Goal: Information Seeking & Learning: Understand process/instructions

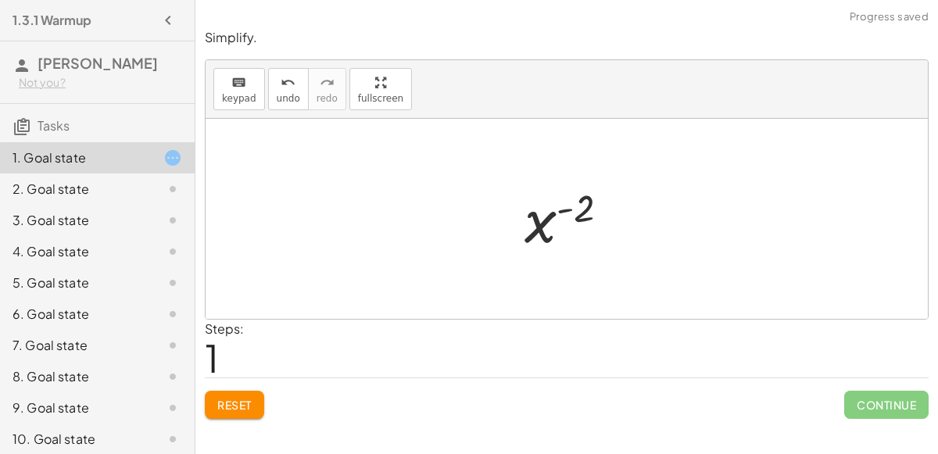
click at [247, 395] on button "Reset" at bounding box center [234, 405] width 59 height 28
click at [229, 391] on button "Reset" at bounding box center [234, 405] width 59 height 28
click at [245, 416] on button "Reset" at bounding box center [234, 405] width 59 height 28
click at [238, 399] on span "Reset" at bounding box center [234, 405] width 34 height 14
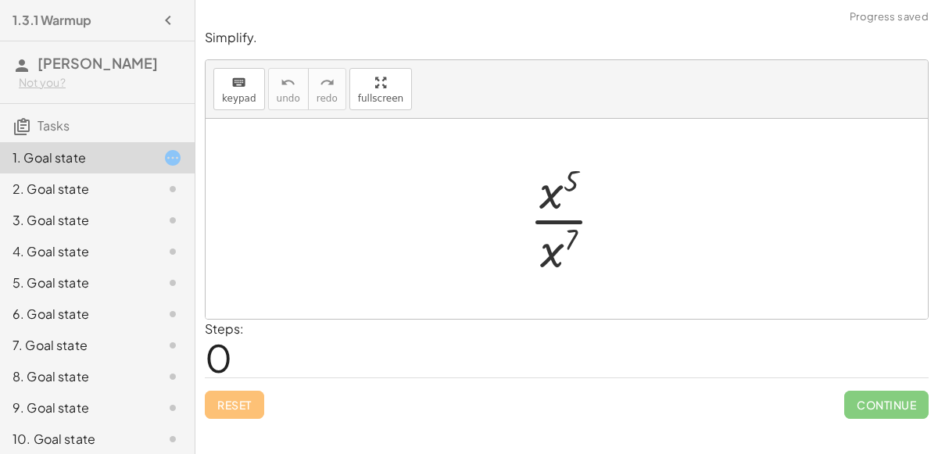
click at [135, 195] on div "2. Goal state" at bounding box center [76, 189] width 126 height 19
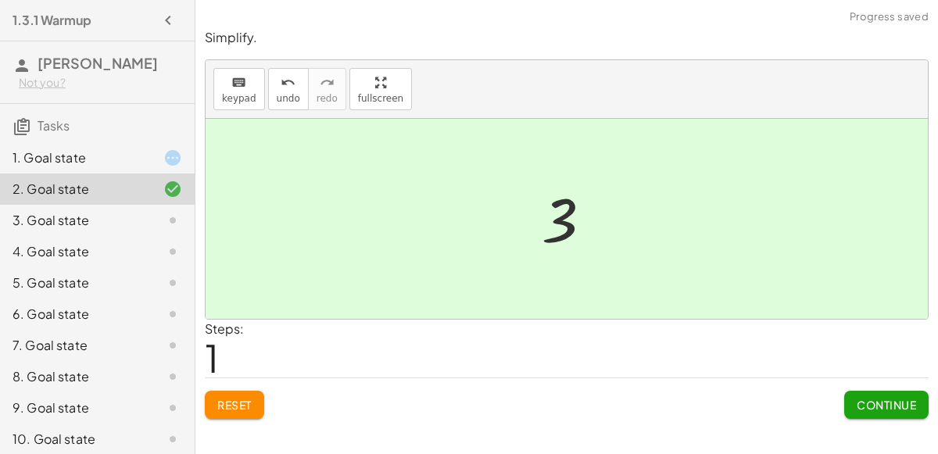
click at [899, 405] on span "Continue" at bounding box center [885, 405] width 59 height 14
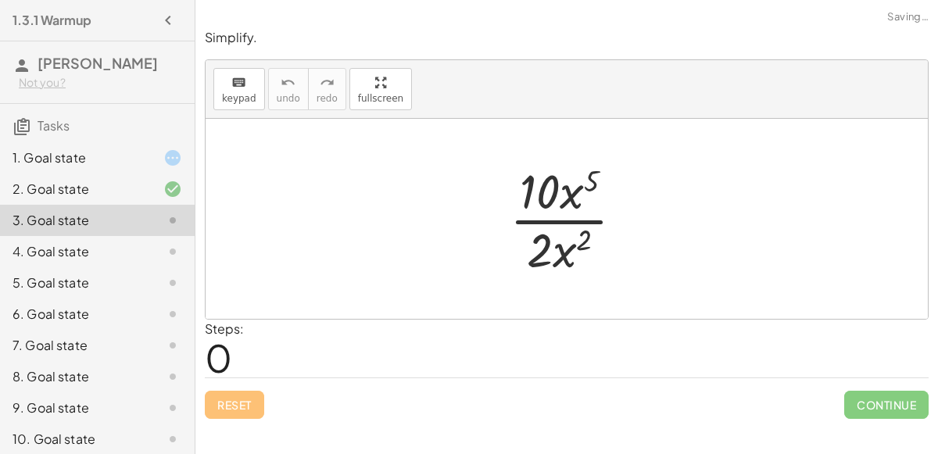
click at [153, 182] on div at bounding box center [160, 189] width 44 height 19
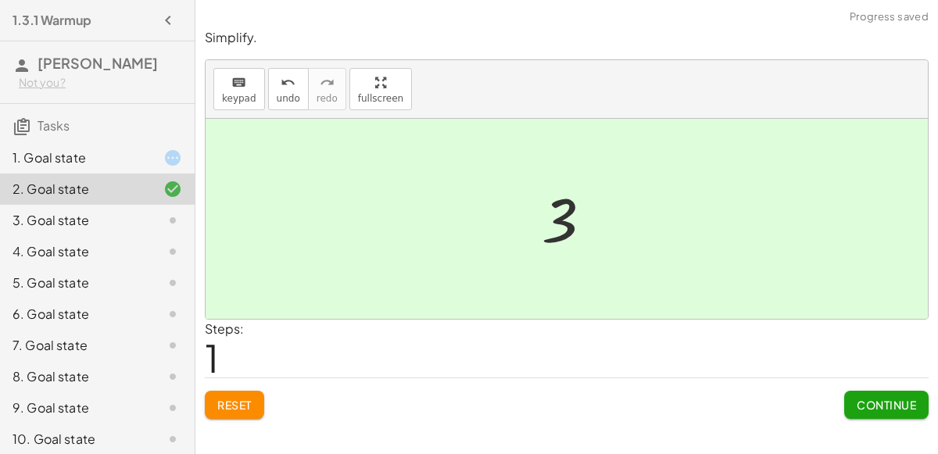
click at [250, 412] on button "Reset" at bounding box center [234, 405] width 59 height 28
click at [238, 398] on span "Reset" at bounding box center [234, 405] width 34 height 14
click at [895, 401] on span "Continue" at bounding box center [885, 405] width 59 height 14
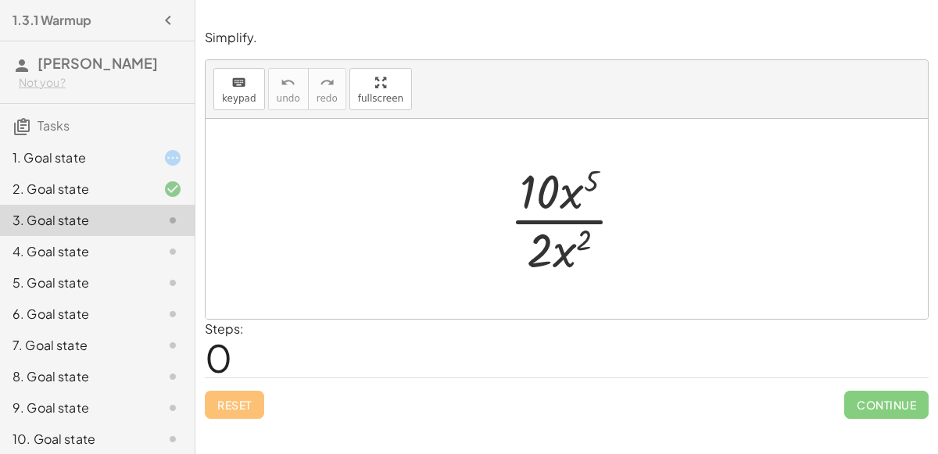
click at [643, 216] on div "· 10 · x 5 · 2 · x 2" at bounding box center [567, 219] width 162 height 128
click at [570, 191] on div at bounding box center [573, 219] width 142 height 120
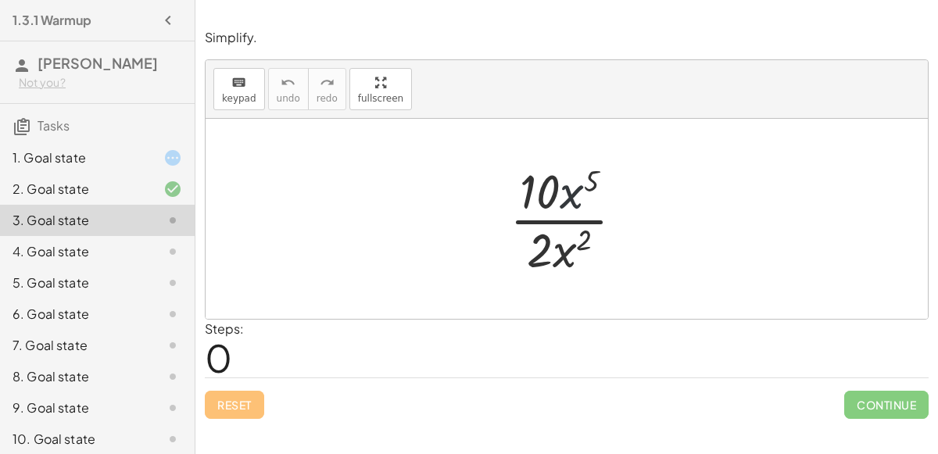
click at [570, 191] on div at bounding box center [573, 219] width 142 height 120
click at [571, 223] on div at bounding box center [573, 219] width 142 height 120
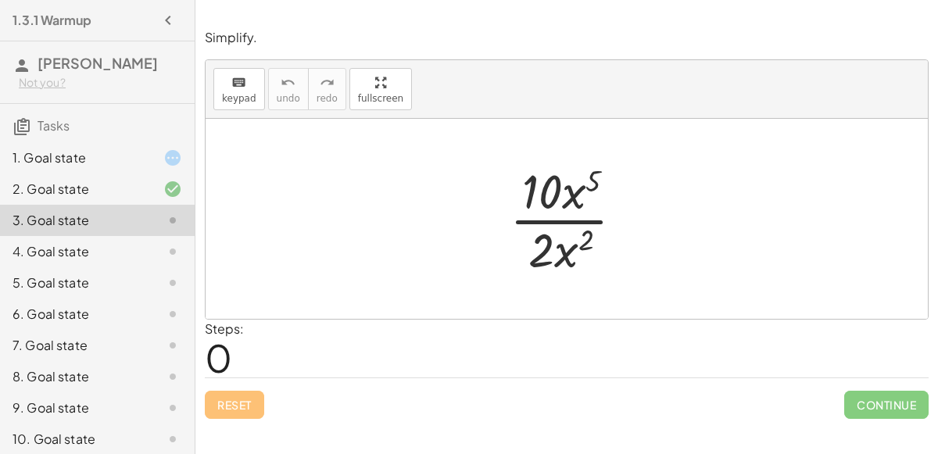
click at [571, 223] on div at bounding box center [573, 219] width 142 height 120
click at [572, 222] on div at bounding box center [573, 219] width 142 height 120
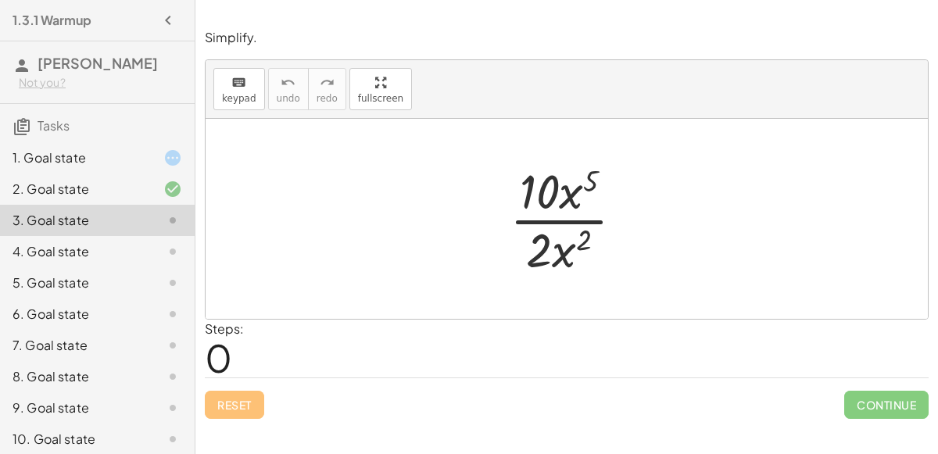
click at [572, 222] on div at bounding box center [573, 219] width 142 height 120
drag, startPoint x: 584, startPoint y: 240, endPoint x: 588, endPoint y: 180, distance: 60.3
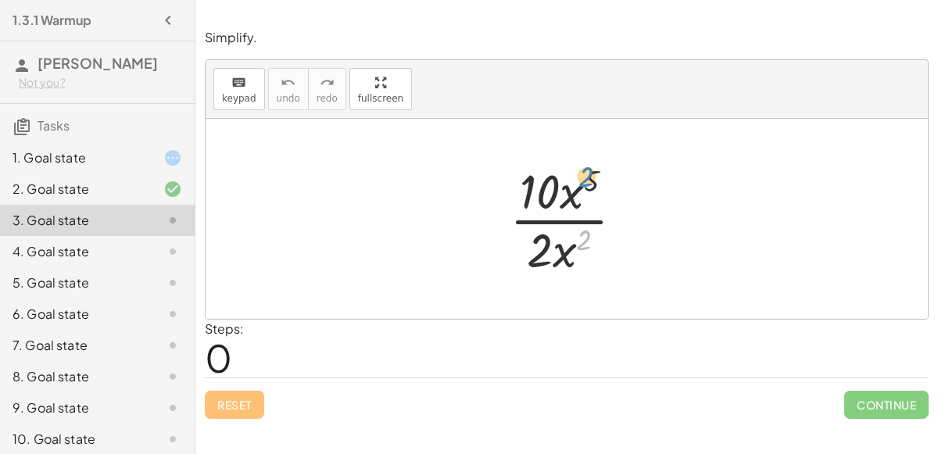
click at [588, 180] on div at bounding box center [573, 219] width 142 height 120
drag, startPoint x: 594, startPoint y: 174, endPoint x: 518, endPoint y: 185, distance: 76.6
click at [518, 185] on div at bounding box center [573, 219] width 142 height 120
click at [549, 188] on div at bounding box center [573, 219] width 142 height 120
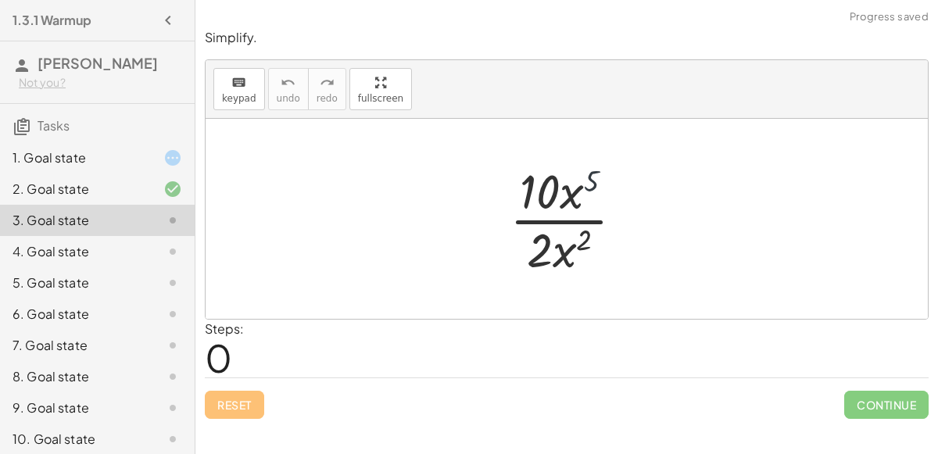
click at [549, 188] on div at bounding box center [573, 219] width 142 height 120
click at [570, 194] on div at bounding box center [573, 219] width 142 height 120
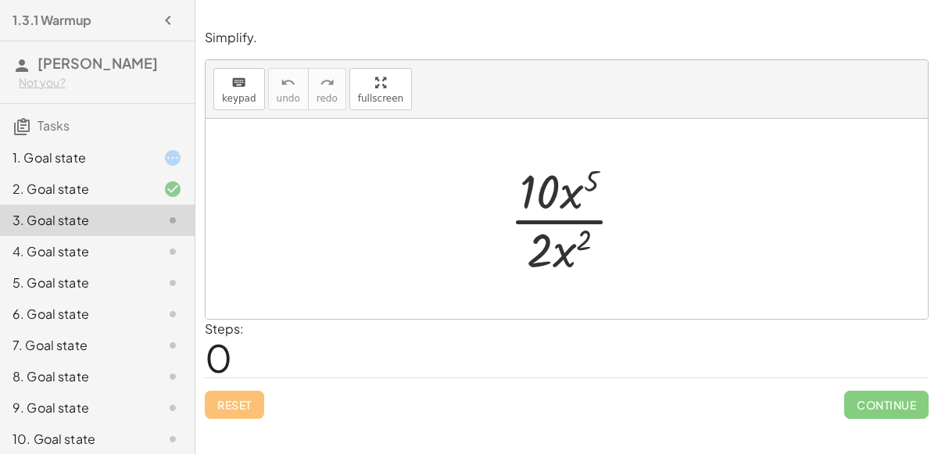
click at [570, 194] on div at bounding box center [573, 219] width 142 height 120
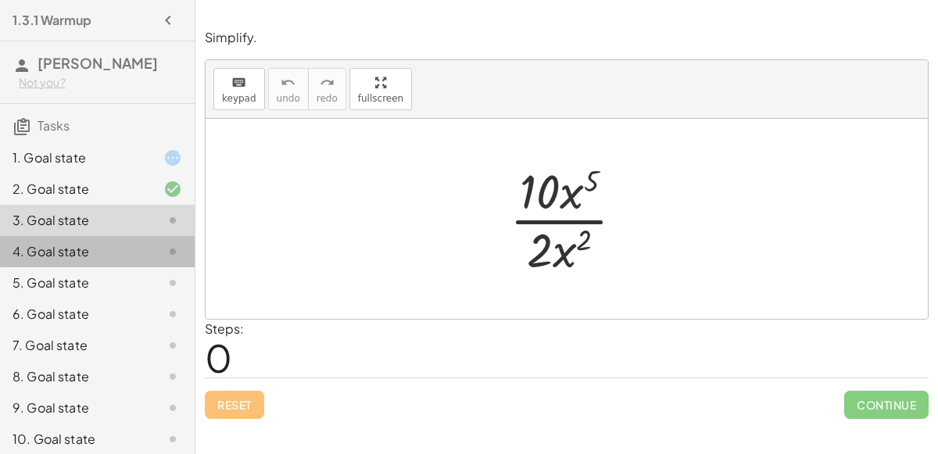
click at [129, 255] on div "4. Goal state" at bounding box center [76, 251] width 126 height 19
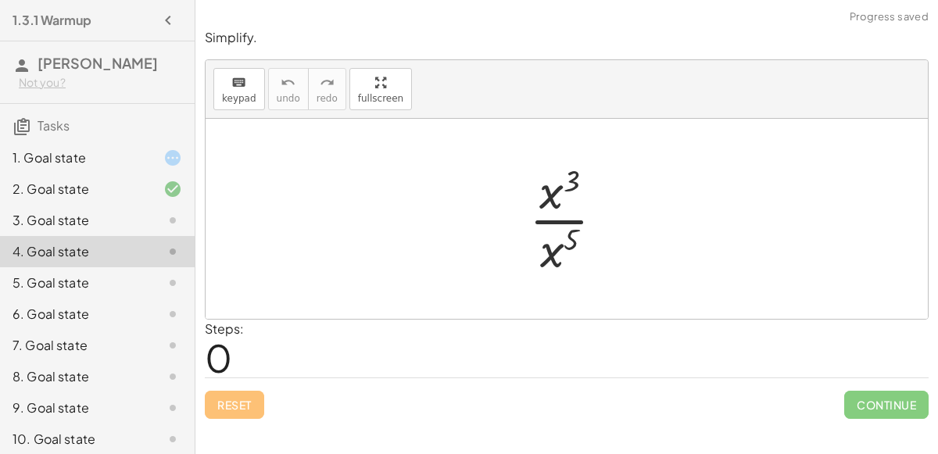
click at [550, 220] on div at bounding box center [572, 219] width 103 height 120
click at [550, 220] on div at bounding box center [573, 219] width 113 height 77
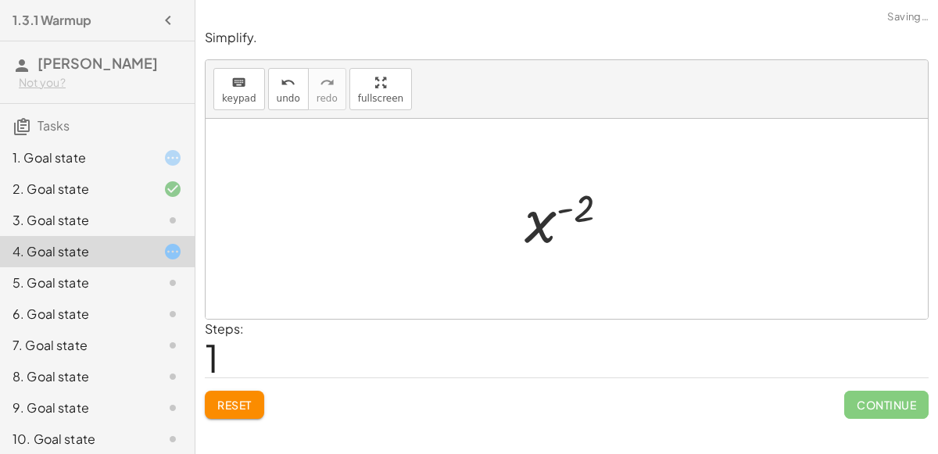
click at [567, 206] on div at bounding box center [573, 219] width 113 height 77
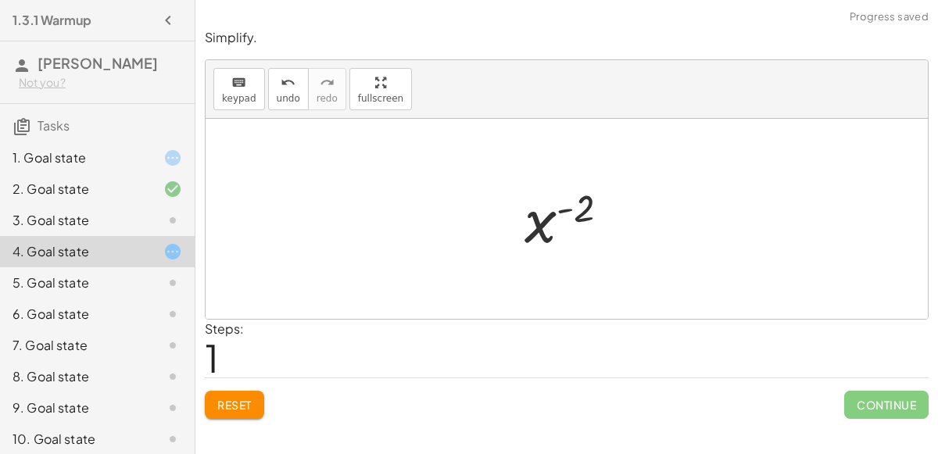
click at [567, 206] on div at bounding box center [573, 219] width 113 height 77
click at [223, 399] on span "Reset" at bounding box center [234, 405] width 34 height 14
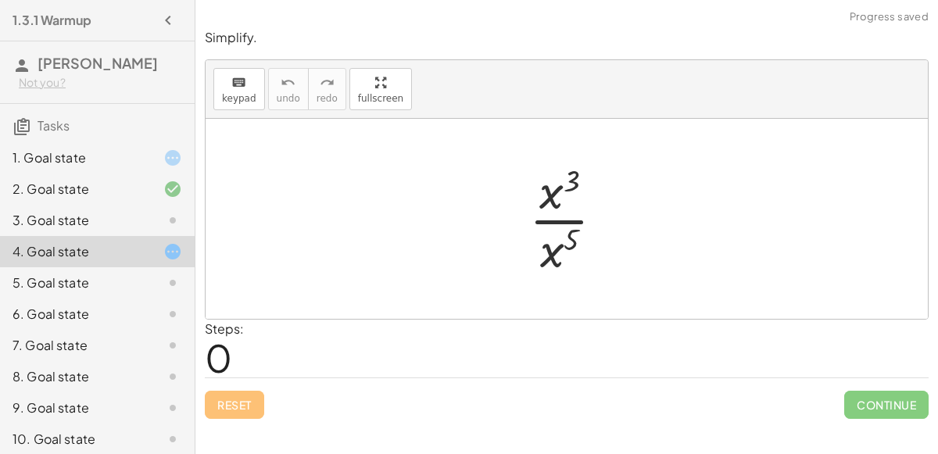
click at [138, 282] on div at bounding box center [160, 282] width 44 height 19
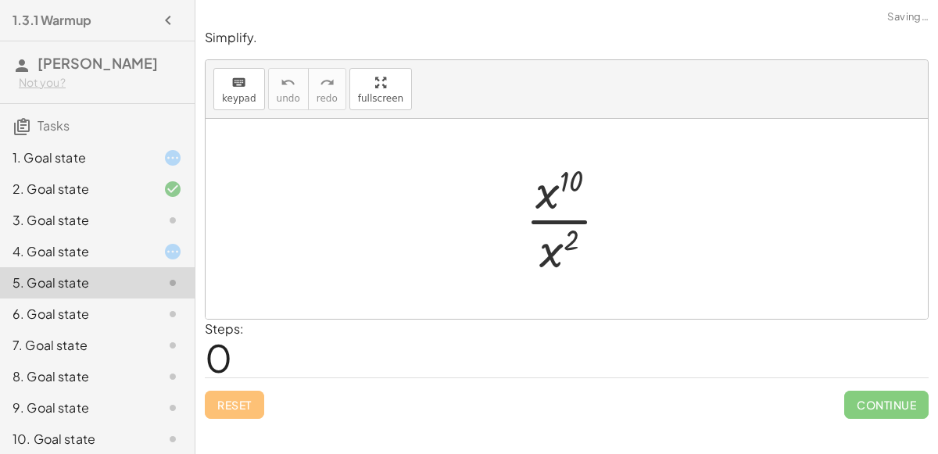
click at [561, 215] on div at bounding box center [572, 219] width 111 height 120
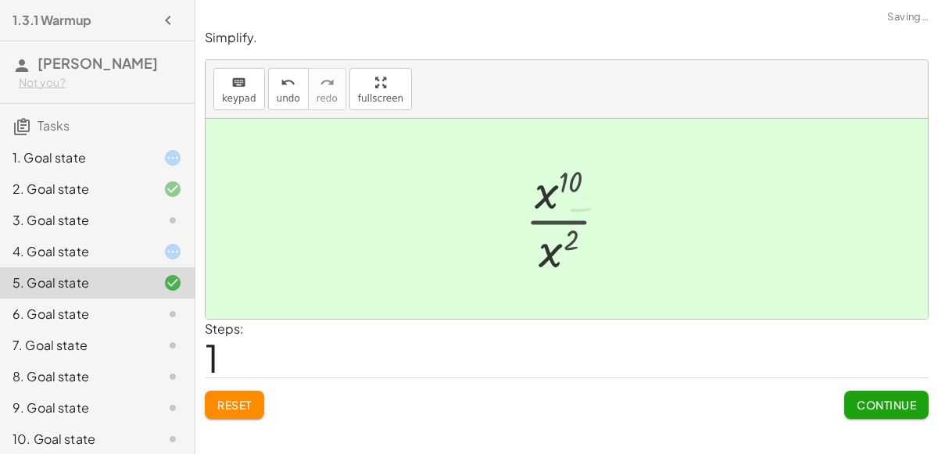
click at [561, 215] on div at bounding box center [573, 219] width 98 height 77
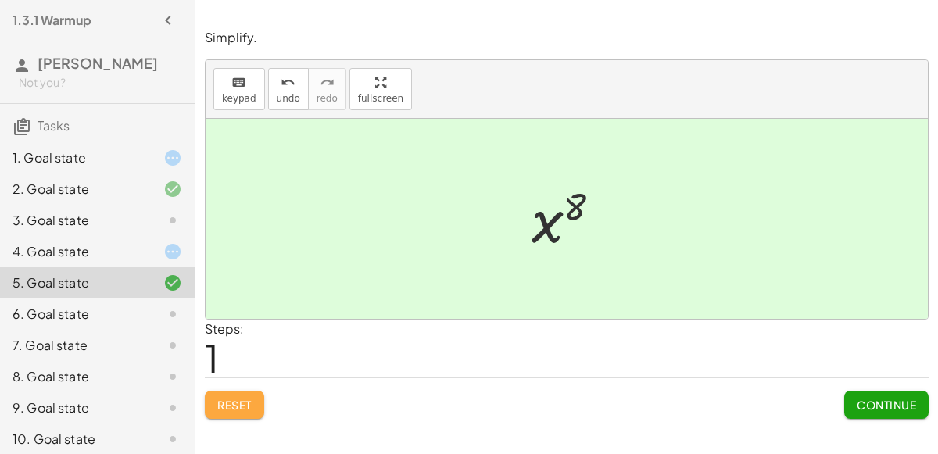
click at [259, 396] on button "Reset" at bounding box center [234, 405] width 59 height 28
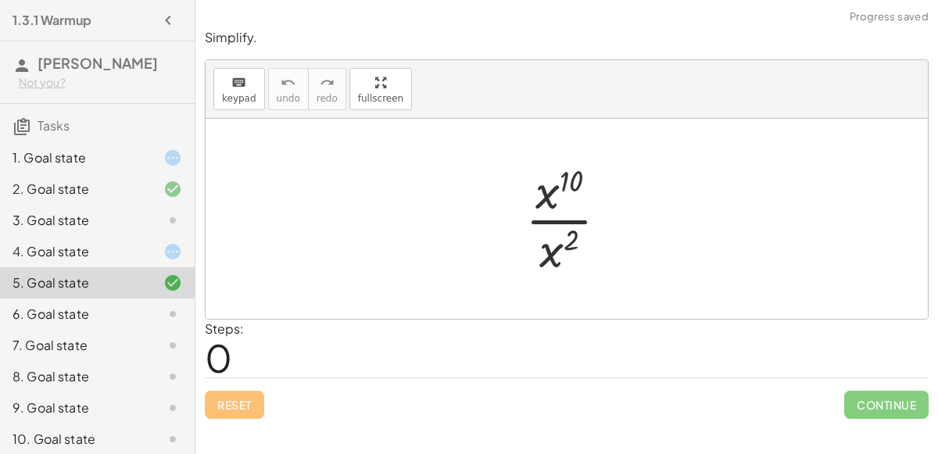
click at [133, 216] on div "3. Goal state" at bounding box center [76, 220] width 126 height 19
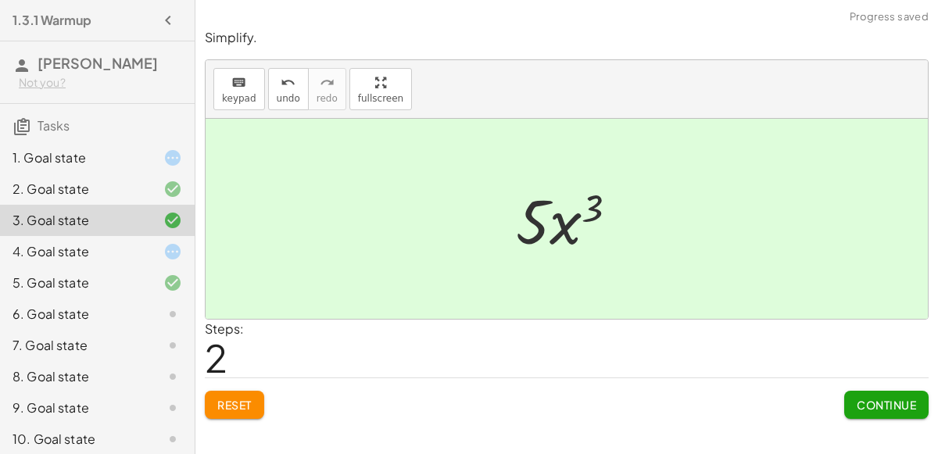
click at [899, 415] on button "Continue" at bounding box center [886, 405] width 84 height 28
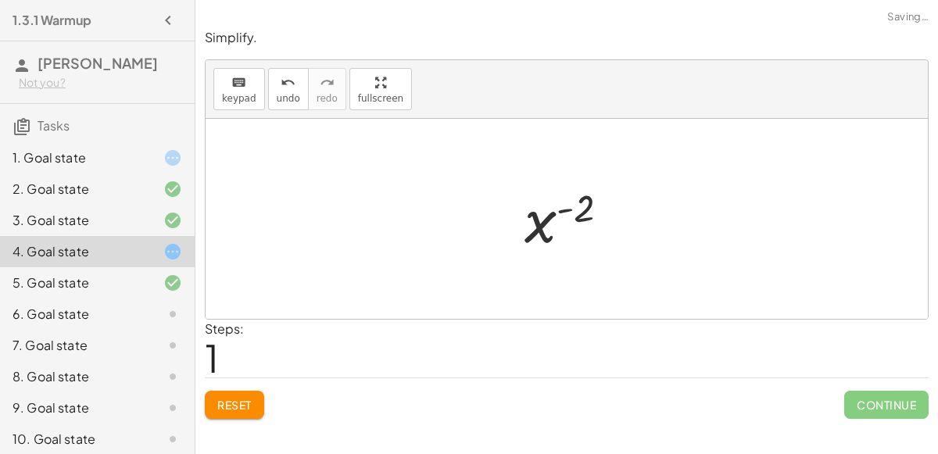
click at [232, 416] on button "Reset" at bounding box center [234, 405] width 59 height 28
click at [280, 389] on div "Reset Continue" at bounding box center [567, 397] width 724 height 41
click at [260, 409] on button "Reset" at bounding box center [234, 405] width 59 height 28
click at [896, 410] on span "Continue" at bounding box center [886, 405] width 84 height 28
click at [509, 229] on div "· x 3 · x 5 · x 3 · x ( - 5 ) x ( + 3 − 5 ) x ( ) - 2" at bounding box center [567, 219] width 133 height 85
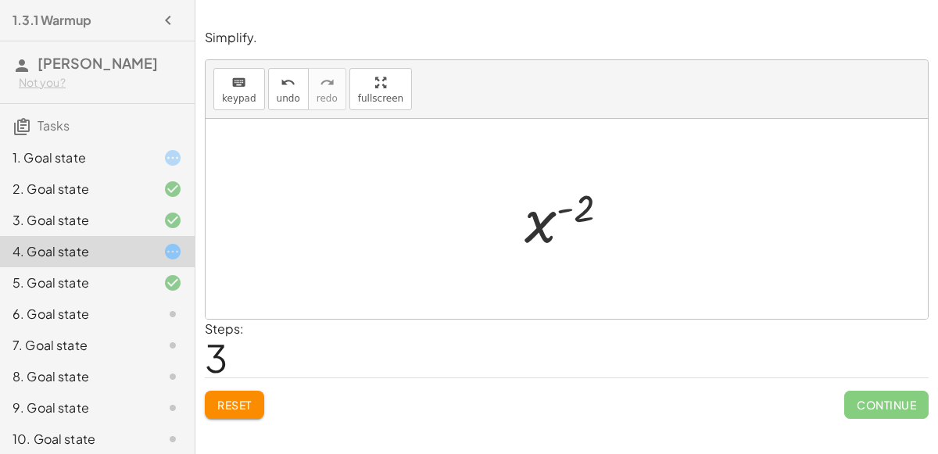
click at [567, 259] on div "· x 3 · x 5 · x 3 · x ( - 5 ) x ( + 3 − 5 ) x ( ) - 2" at bounding box center [567, 219] width 133 height 85
click at [248, 411] on button "Reset" at bounding box center [234, 405] width 59 height 28
click at [246, 402] on span "Reset" at bounding box center [234, 405] width 34 height 14
click at [239, 405] on span "Reset" at bounding box center [234, 405] width 34 height 14
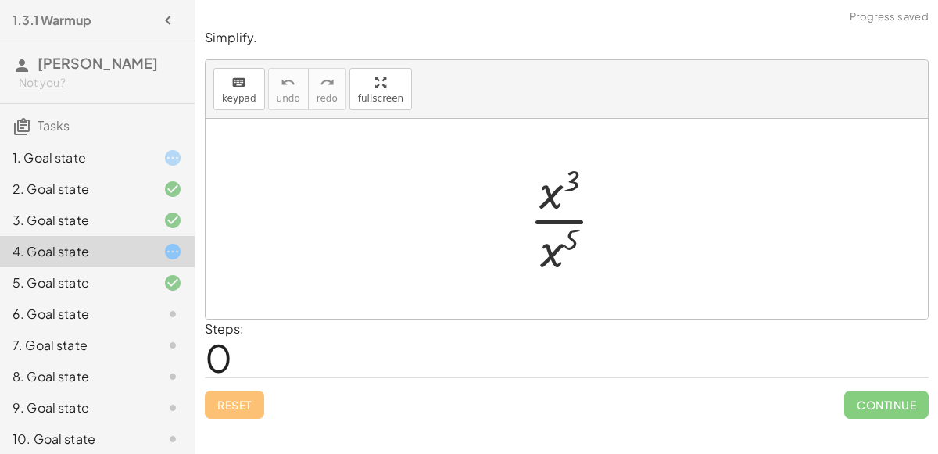
click at [133, 314] on div "6. Goal state" at bounding box center [76, 314] width 126 height 19
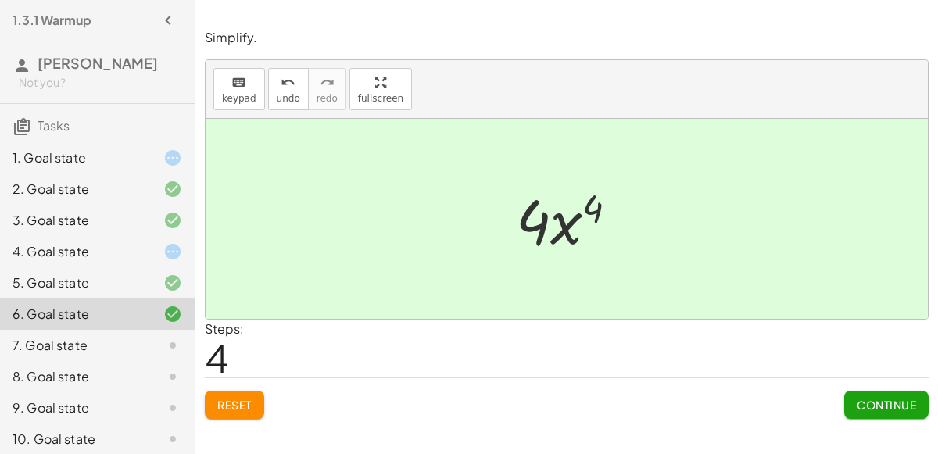
click at [883, 413] on button "Continue" at bounding box center [886, 405] width 84 height 28
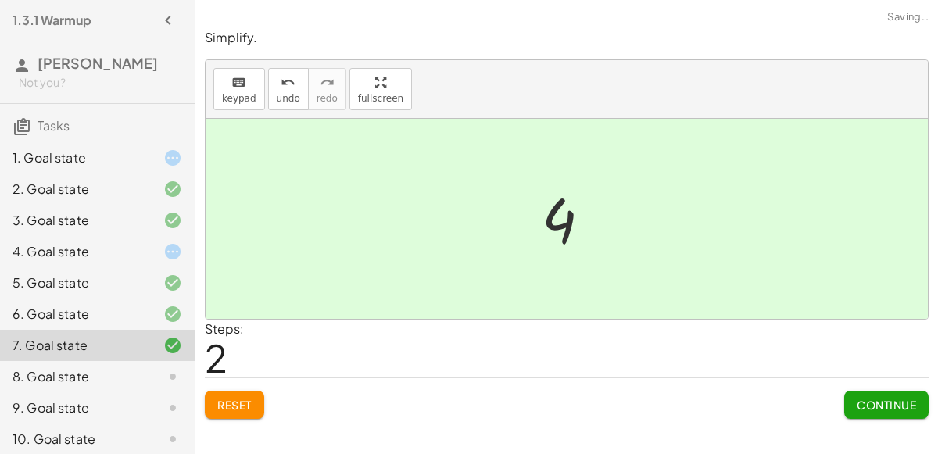
click at [883, 391] on button "Continue" at bounding box center [886, 405] width 84 height 28
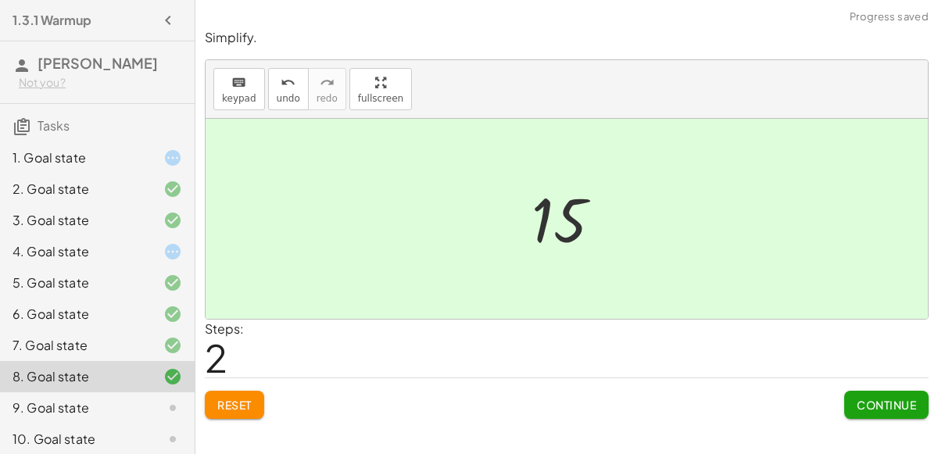
click at [899, 403] on span "Continue" at bounding box center [885, 405] width 59 height 14
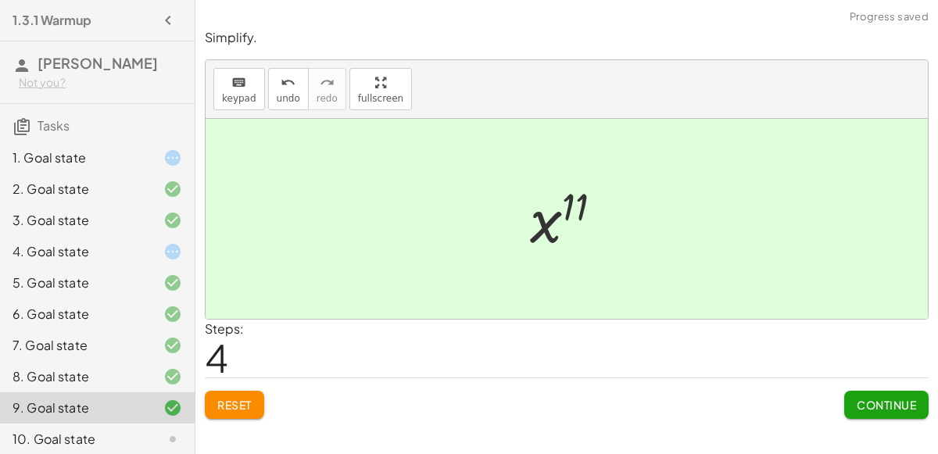
click at [902, 406] on span "Continue" at bounding box center [885, 405] width 59 height 14
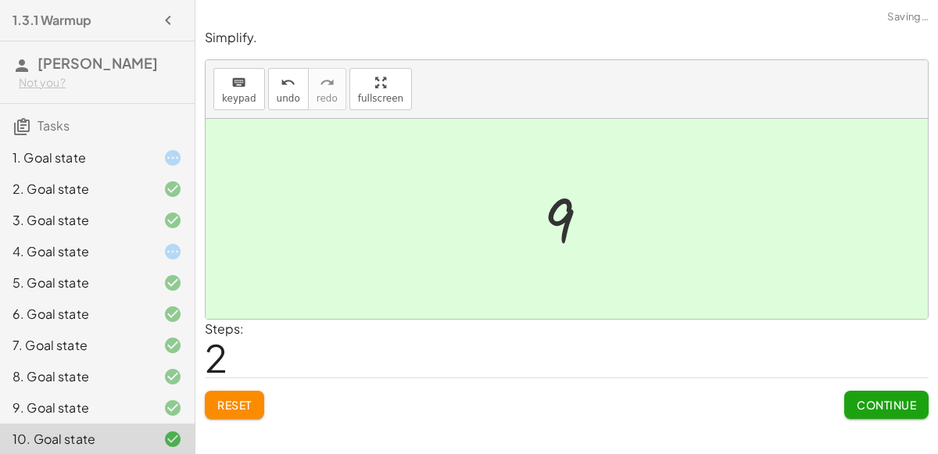
click at [899, 409] on span "Continue" at bounding box center [885, 405] width 59 height 14
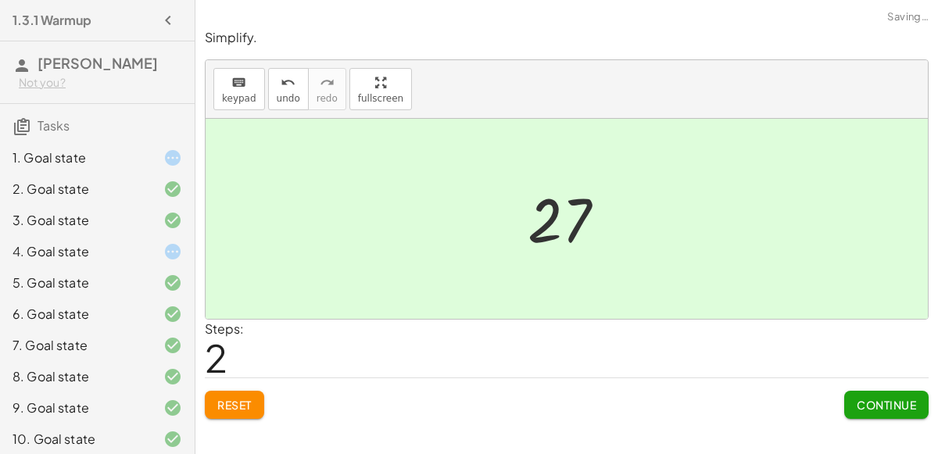
click at [880, 403] on span "Continue" at bounding box center [885, 405] width 59 height 14
click at [892, 407] on span "Continue" at bounding box center [885, 405] width 59 height 14
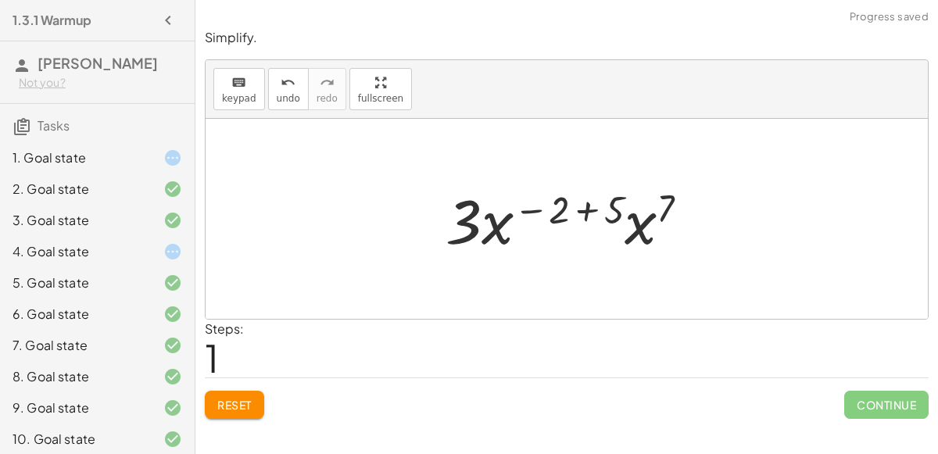
click at [243, 395] on button "Reset" at bounding box center [234, 405] width 59 height 28
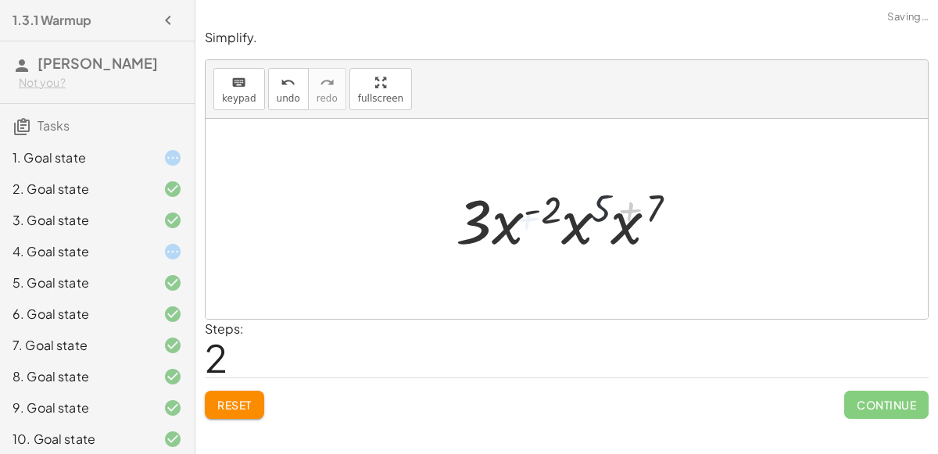
click at [256, 426] on div "Simplify. keyboard keypad undo undo redo redo fullscreen · 3 · x ( - 2 ) · x 5 …" at bounding box center [566, 224] width 742 height 409
click at [261, 413] on button "Reset" at bounding box center [234, 405] width 59 height 28
click at [266, 404] on div "Reset Continue" at bounding box center [567, 397] width 724 height 41
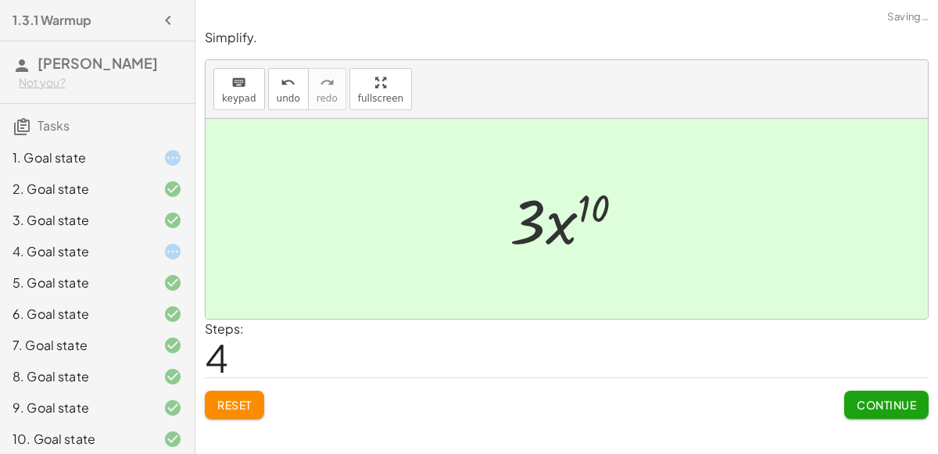
click at [870, 399] on span "Continue" at bounding box center [885, 405] width 59 height 14
click at [893, 406] on span "Continue" at bounding box center [885, 405] width 59 height 14
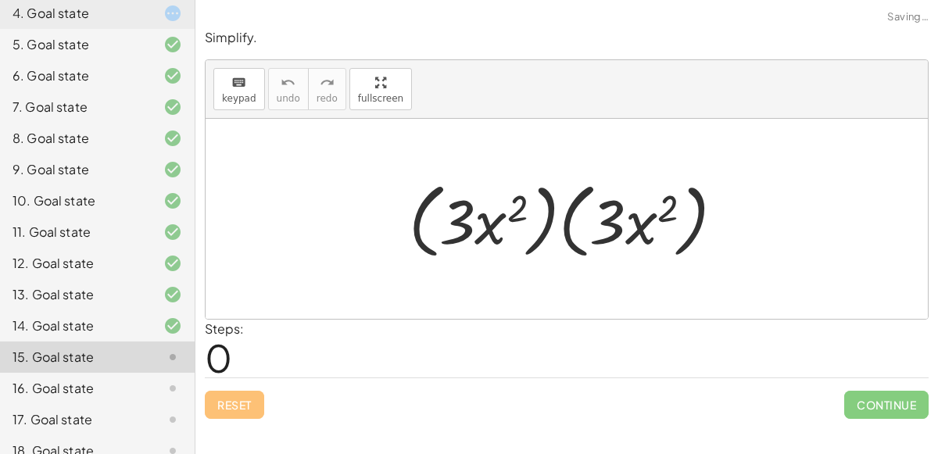
scroll to position [349, 0]
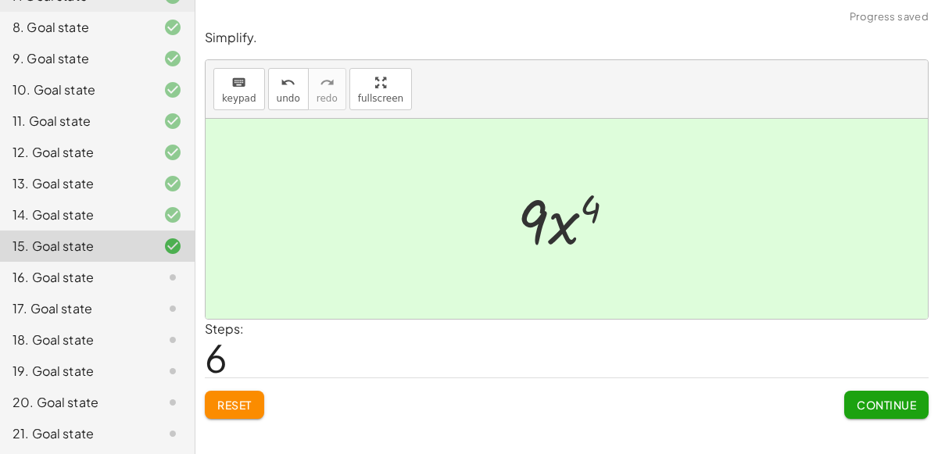
click at [895, 409] on span "Continue" at bounding box center [885, 405] width 59 height 14
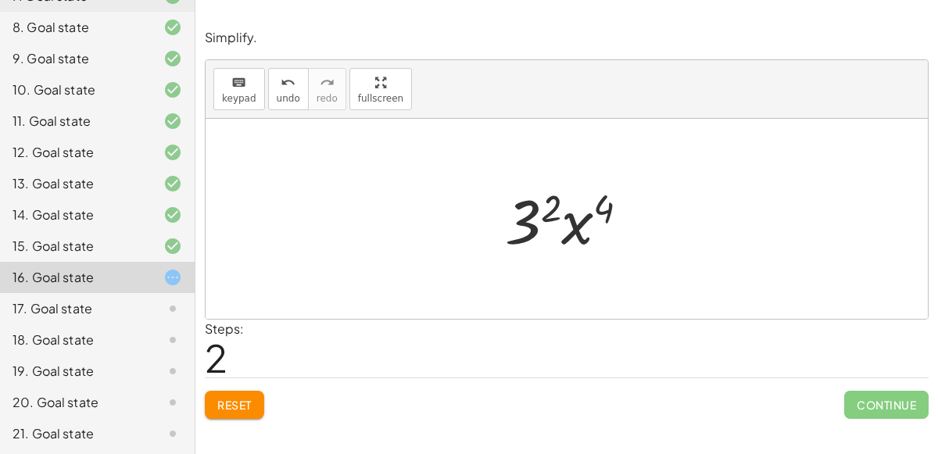
click at [236, 399] on span "Reset" at bounding box center [234, 405] width 34 height 14
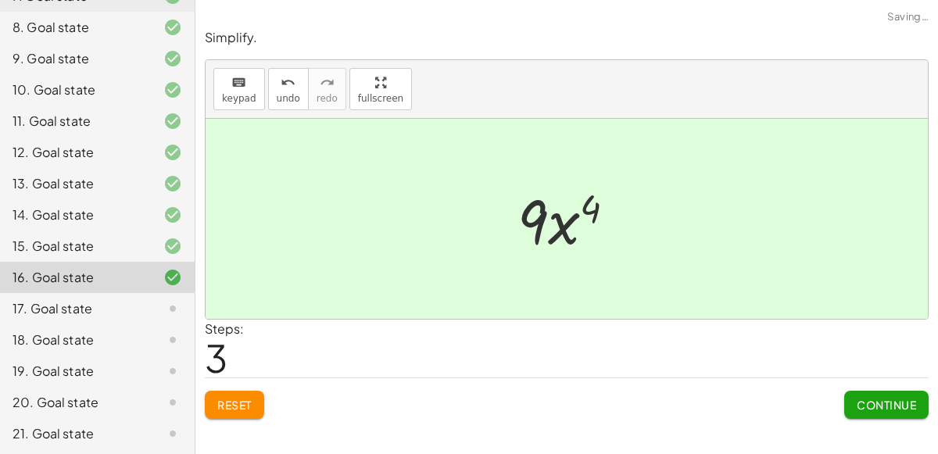
click at [896, 406] on span "Continue" at bounding box center [885, 405] width 59 height 14
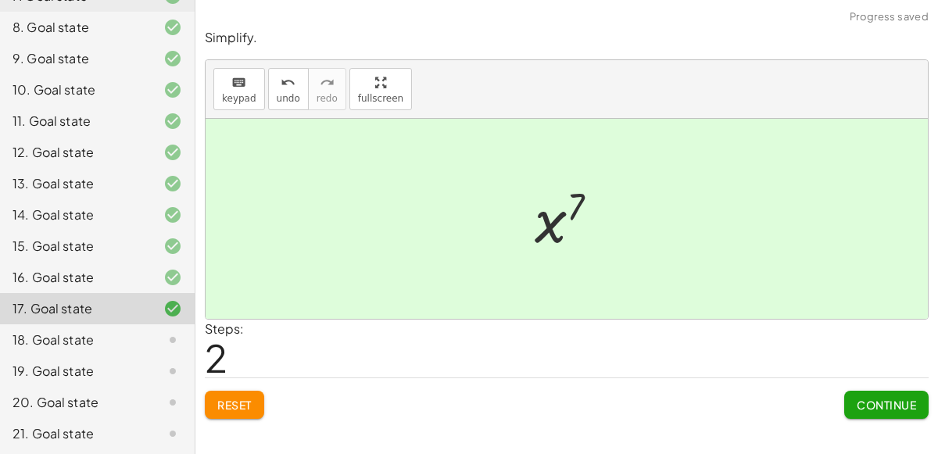
click at [881, 399] on span "Continue" at bounding box center [885, 405] width 59 height 14
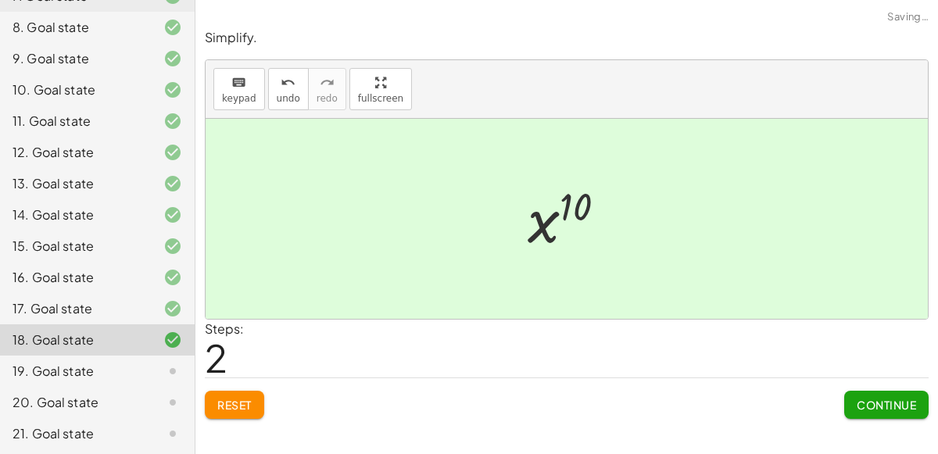
click at [865, 405] on span "Continue" at bounding box center [885, 405] width 59 height 14
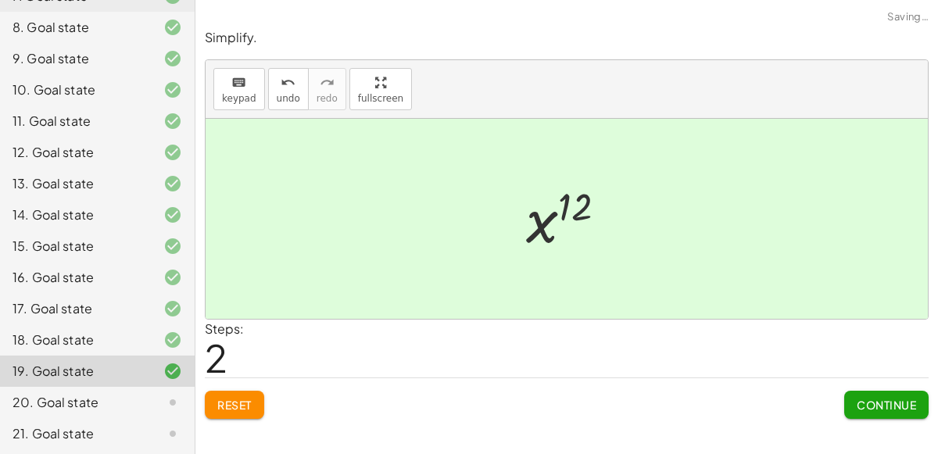
click at [903, 374] on div "Steps: 2" at bounding box center [567, 349] width 724 height 58
click at [891, 409] on span "Continue" at bounding box center [885, 405] width 59 height 14
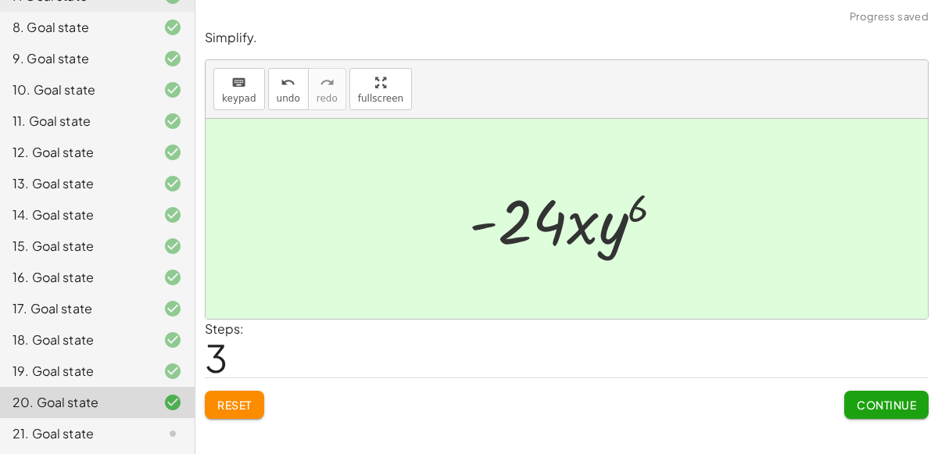
click at [869, 409] on span "Continue" at bounding box center [885, 405] width 59 height 14
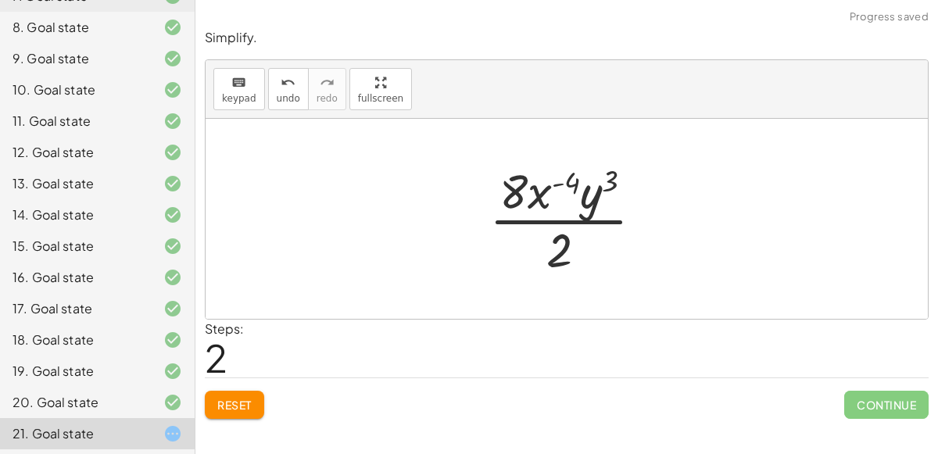
click at [255, 398] on button "Reset" at bounding box center [234, 405] width 59 height 28
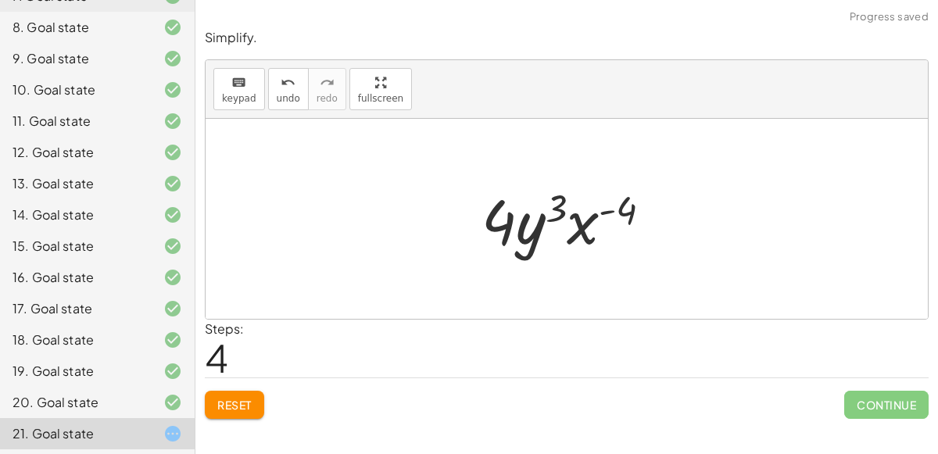
click at [885, 409] on span "Continue" at bounding box center [886, 405] width 84 height 28
click at [887, 410] on span "Continue" at bounding box center [886, 405] width 84 height 28
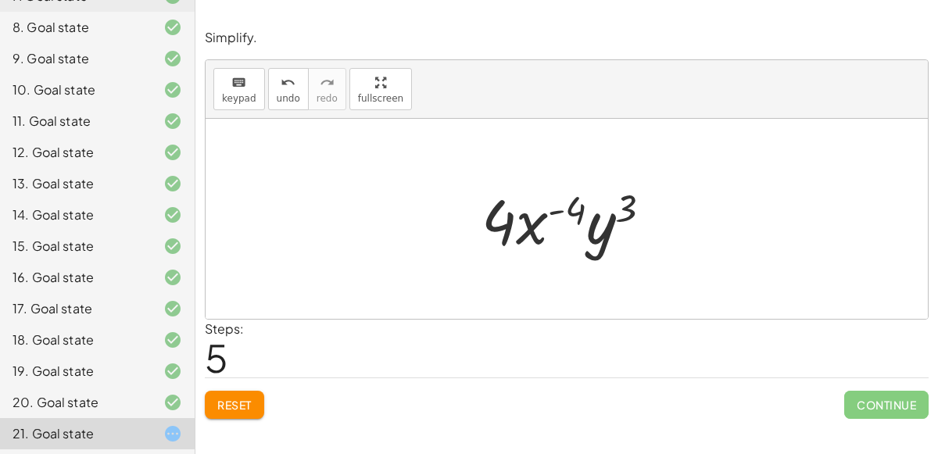
click at [245, 409] on span "Reset" at bounding box center [234, 405] width 34 height 14
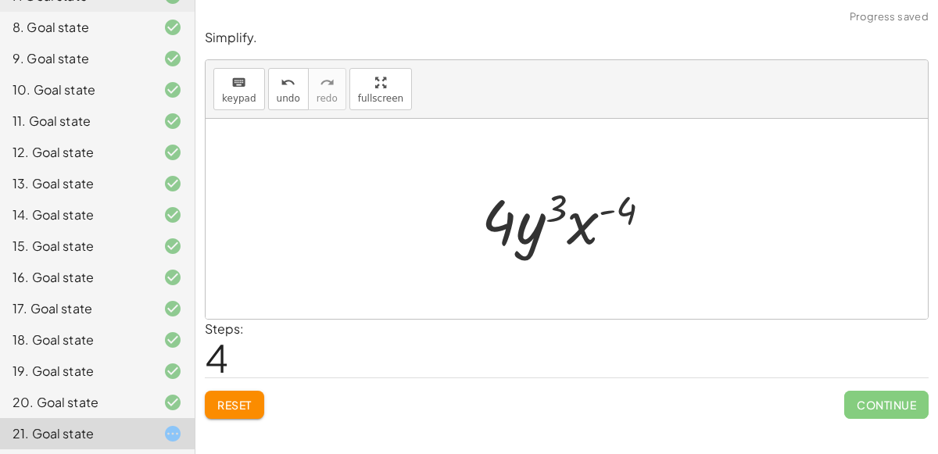
click at [241, 412] on button "Reset" at bounding box center [234, 405] width 59 height 28
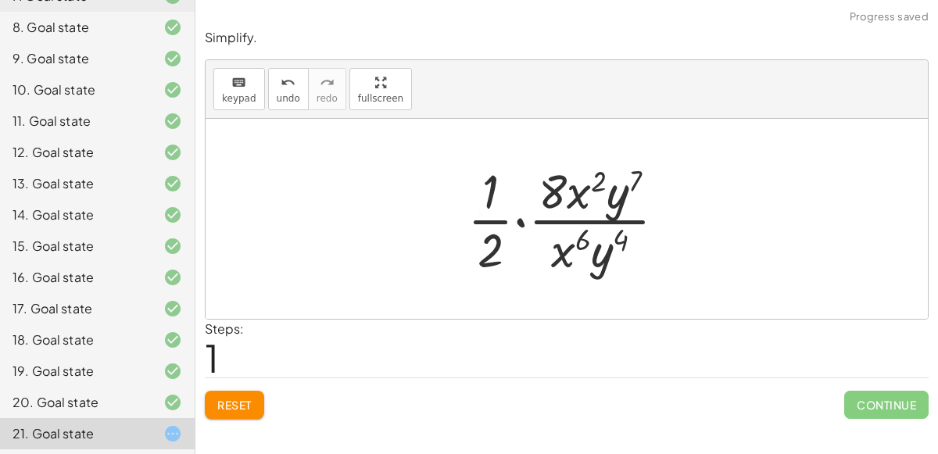
click at [234, 409] on span "Reset" at bounding box center [234, 405] width 34 height 14
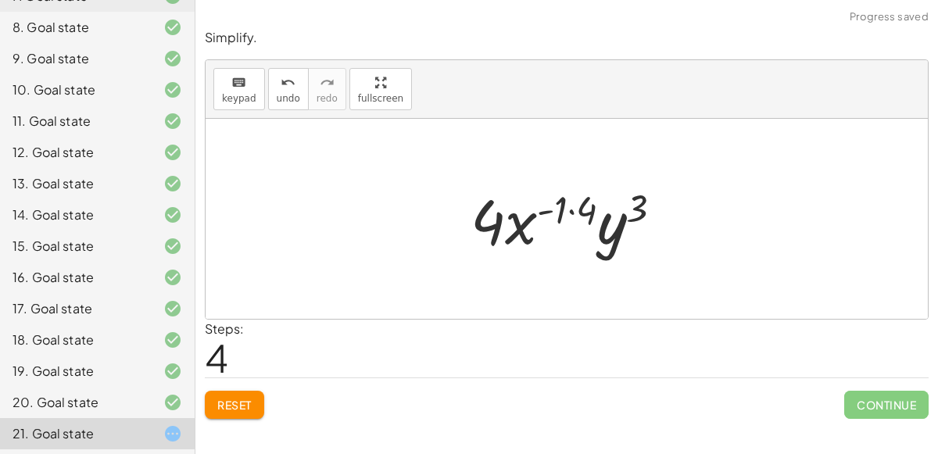
click at [243, 391] on button "Reset" at bounding box center [234, 405] width 59 height 28
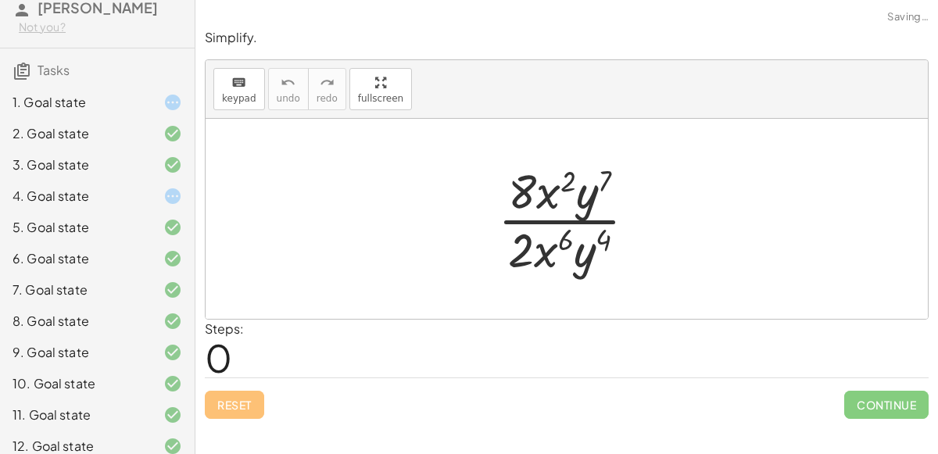
scroll to position [0, 0]
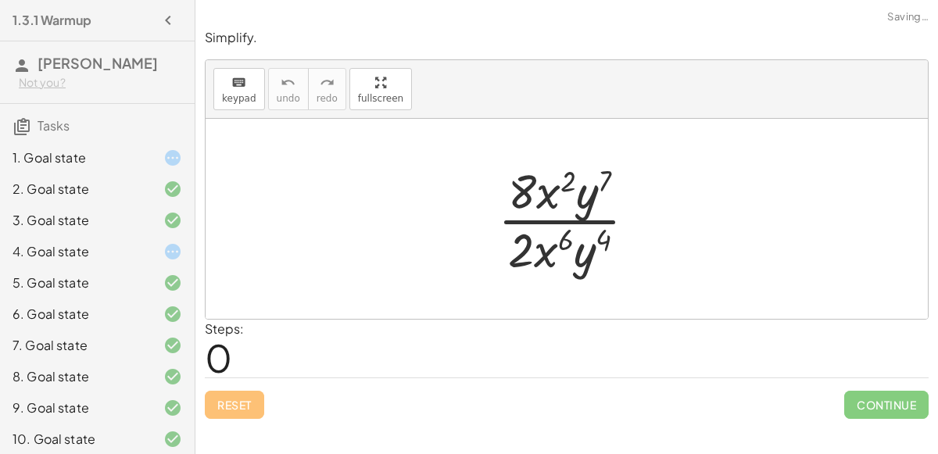
click at [46, 252] on div "4. Goal state" at bounding box center [76, 251] width 126 height 19
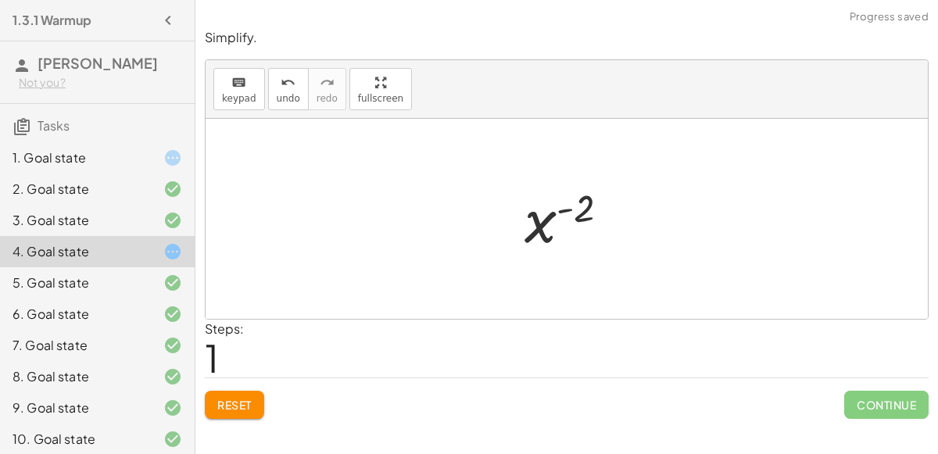
click at [238, 391] on button "Reset" at bounding box center [234, 405] width 59 height 28
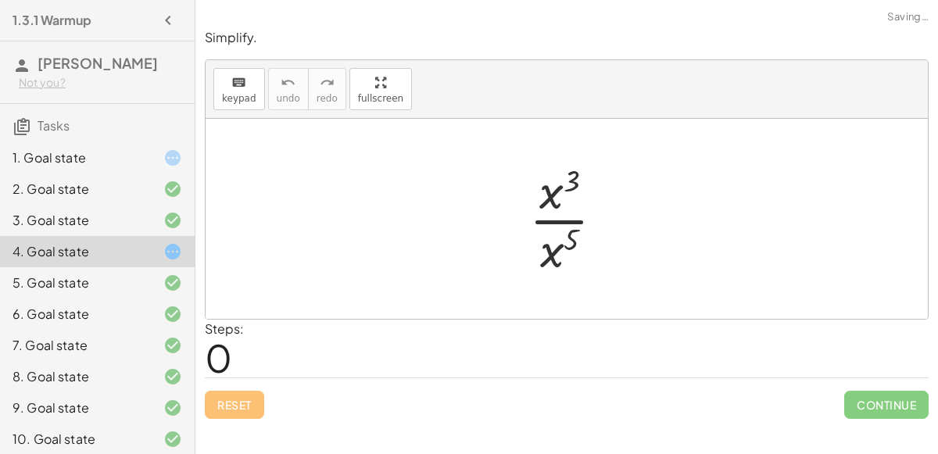
click at [153, 149] on div at bounding box center [160, 157] width 44 height 19
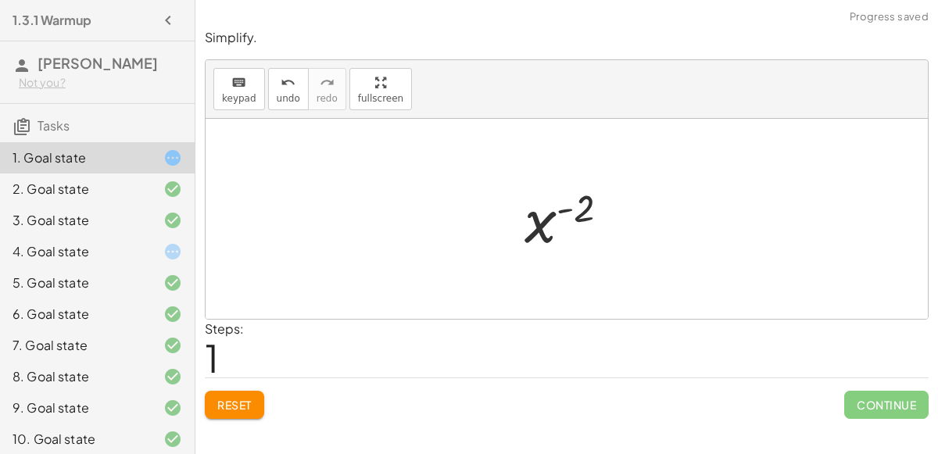
click at [231, 402] on span "Reset" at bounding box center [234, 405] width 34 height 14
click at [252, 407] on button "Reset" at bounding box center [234, 405] width 59 height 28
click at [263, 409] on button "Reset" at bounding box center [234, 405] width 59 height 28
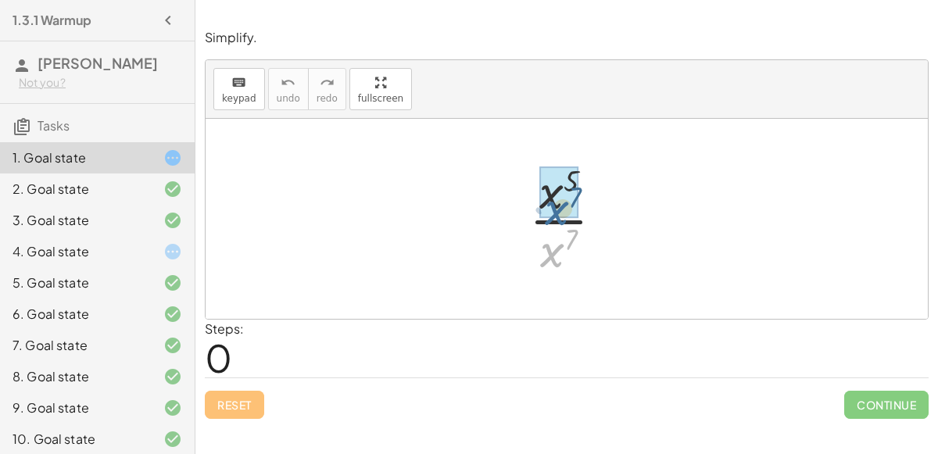
drag, startPoint x: 542, startPoint y: 260, endPoint x: 545, endPoint y: 217, distance: 43.2
click at [545, 217] on div at bounding box center [572, 219] width 102 height 120
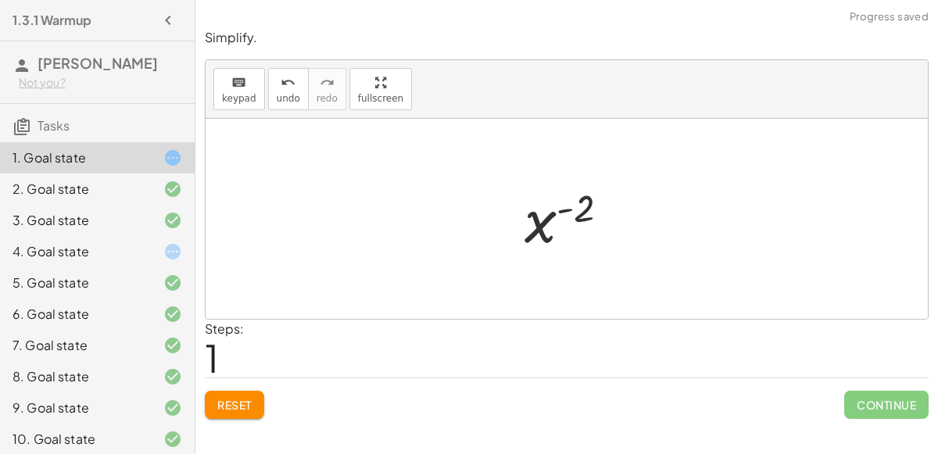
click at [562, 209] on div at bounding box center [573, 219] width 113 height 77
click at [246, 400] on span "Reset" at bounding box center [234, 405] width 34 height 14
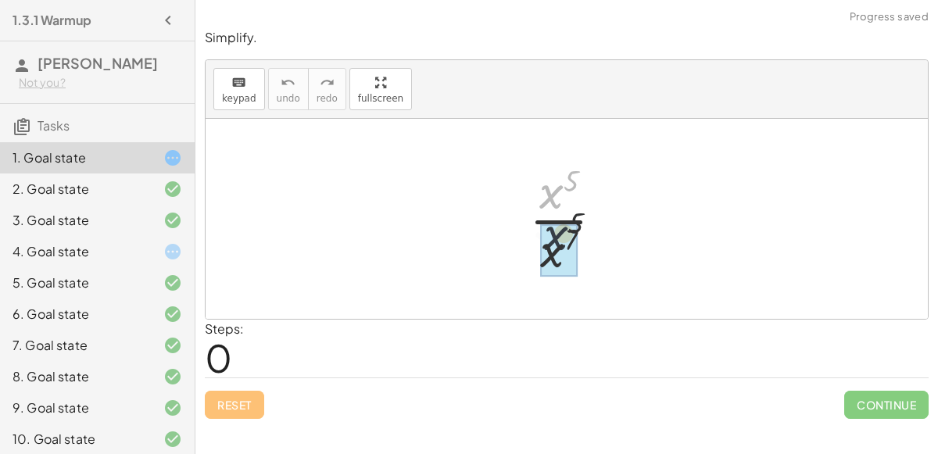
drag, startPoint x: 543, startPoint y: 192, endPoint x: 549, endPoint y: 242, distance: 50.3
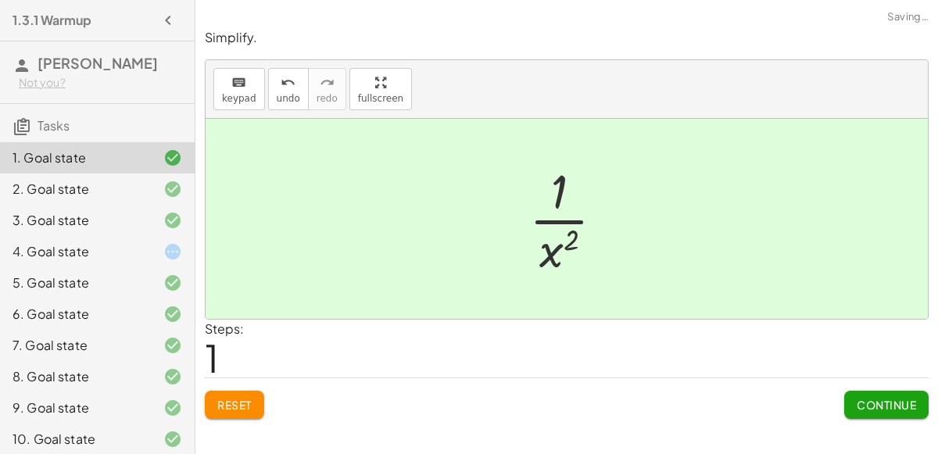
click at [557, 247] on div at bounding box center [572, 219] width 103 height 120
click at [871, 401] on span "Continue" at bounding box center [885, 405] width 59 height 14
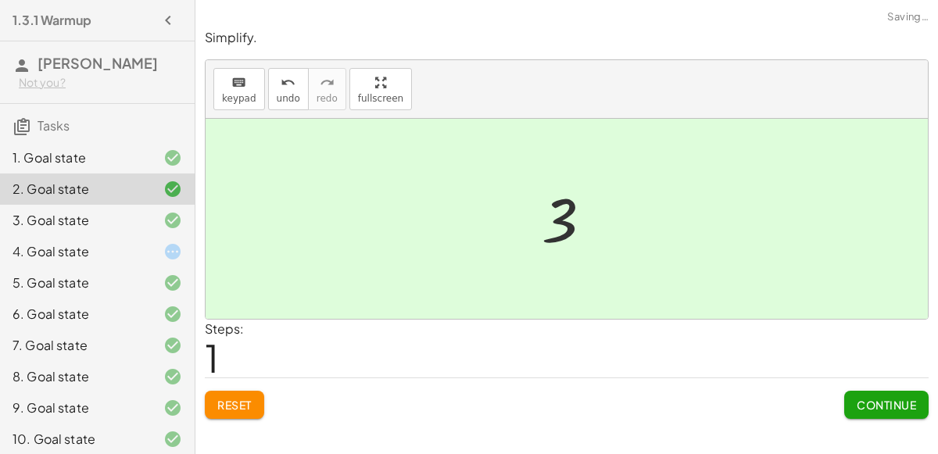
click at [166, 246] on icon at bounding box center [172, 251] width 19 height 19
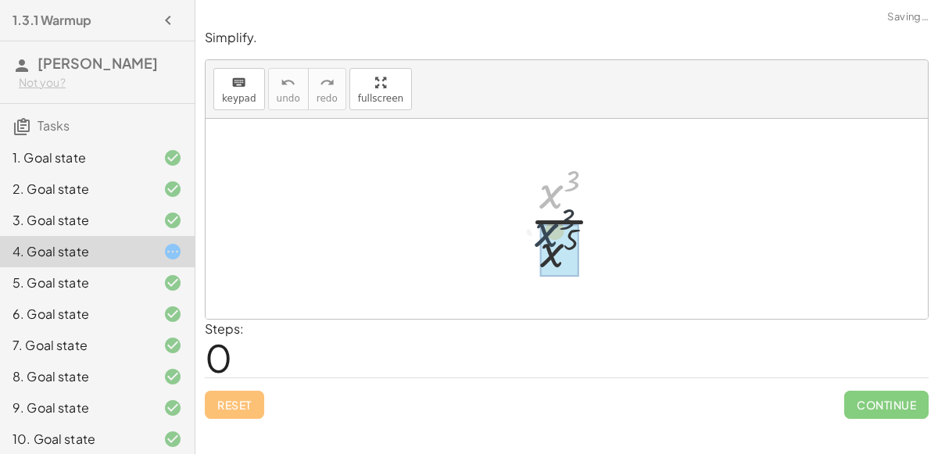
drag, startPoint x: 557, startPoint y: 185, endPoint x: 555, endPoint y: 226, distance: 40.7
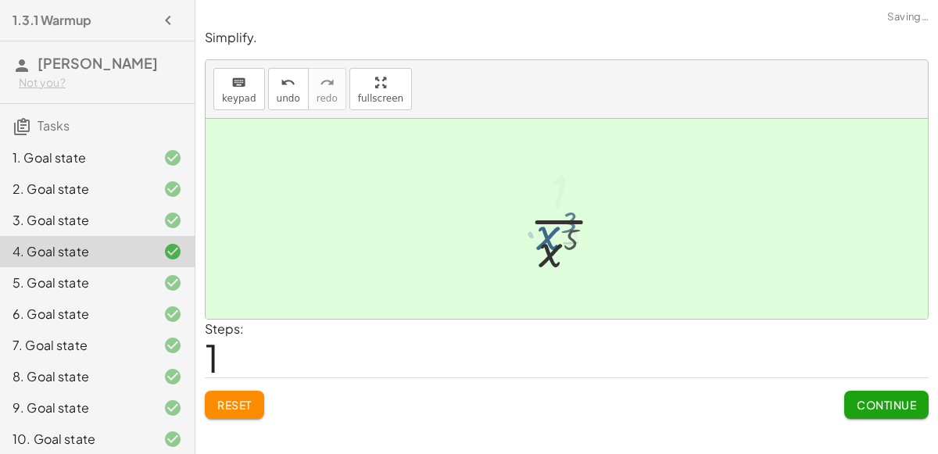
click at [555, 226] on div at bounding box center [572, 219] width 103 height 120
click at [570, 234] on div at bounding box center [572, 219] width 103 height 120
click at [856, 399] on span "Continue" at bounding box center [885, 405] width 59 height 14
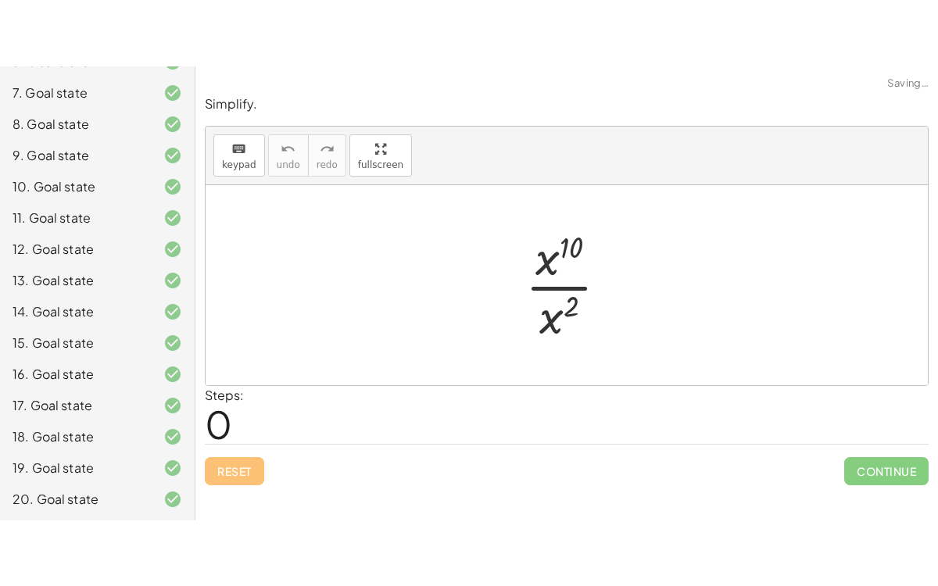
scroll to position [349, 0]
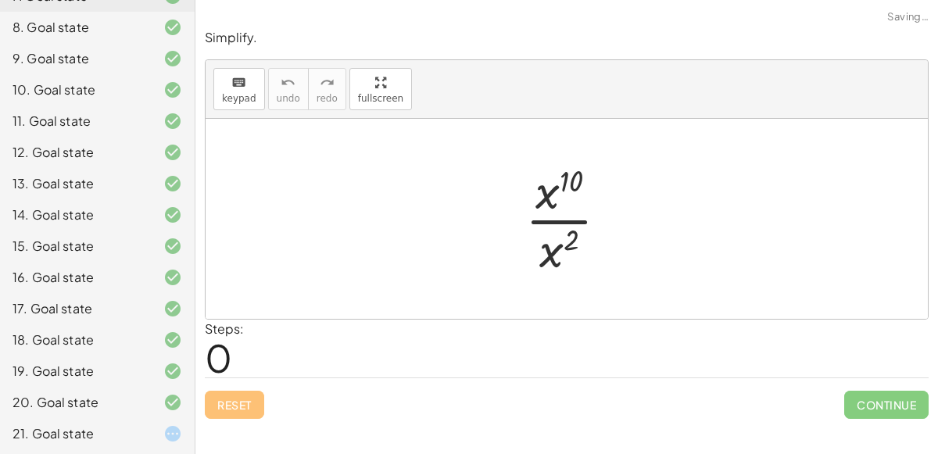
click at [123, 426] on div "21. Goal state" at bounding box center [76, 433] width 126 height 19
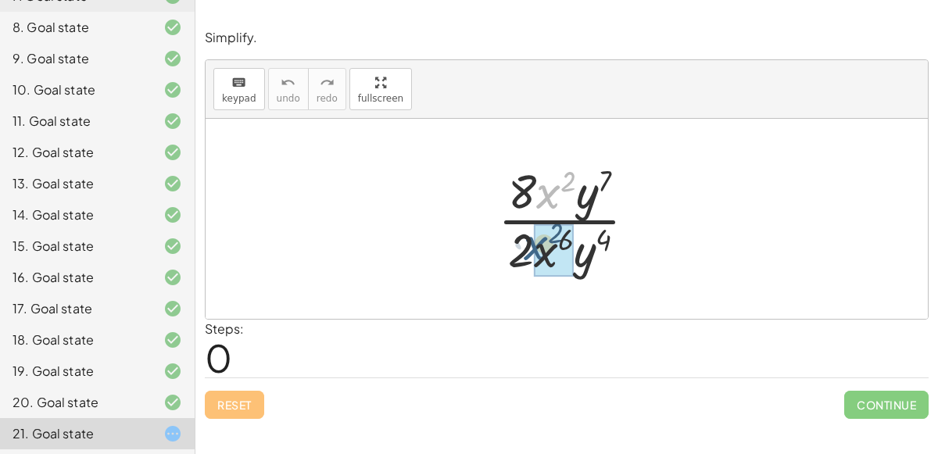
drag, startPoint x: 549, startPoint y: 199, endPoint x: 538, endPoint y: 255, distance: 56.7
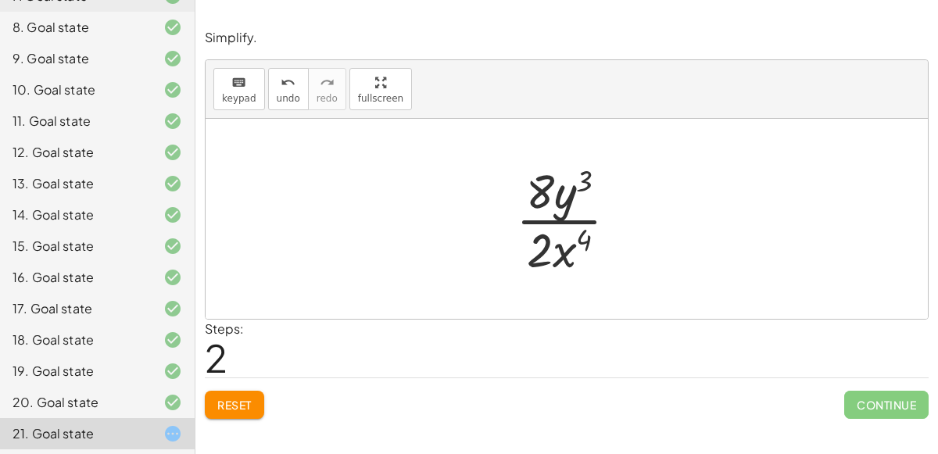
click at [0, 322] on div "17. Goal state" at bounding box center [97, 308] width 195 height 31
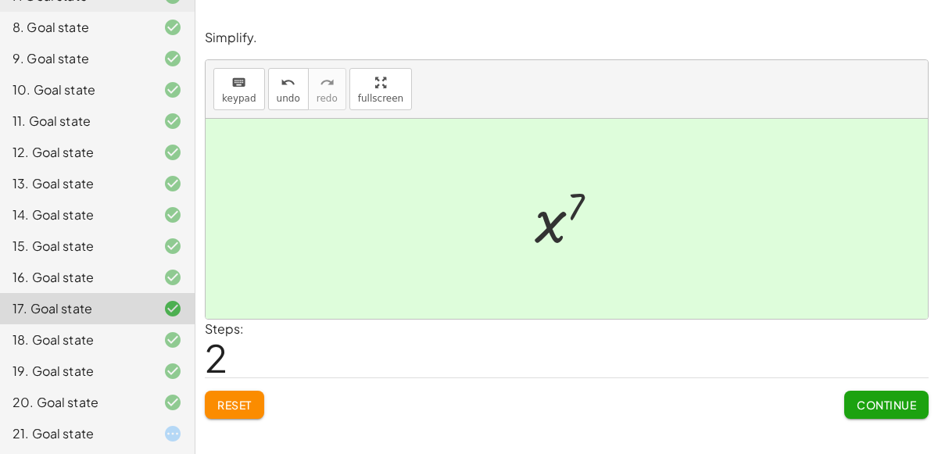
click at [61, 419] on div "21. Goal state" at bounding box center [97, 433] width 195 height 31
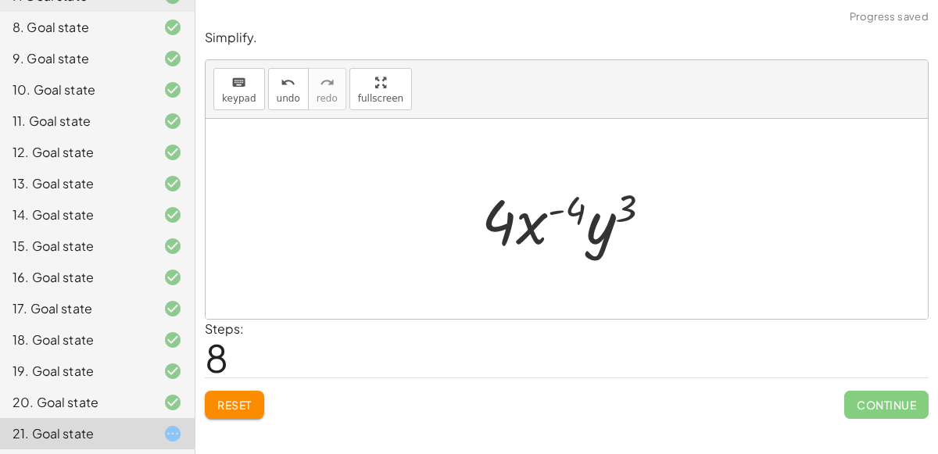
click at [221, 409] on span "Reset" at bounding box center [234, 405] width 34 height 14
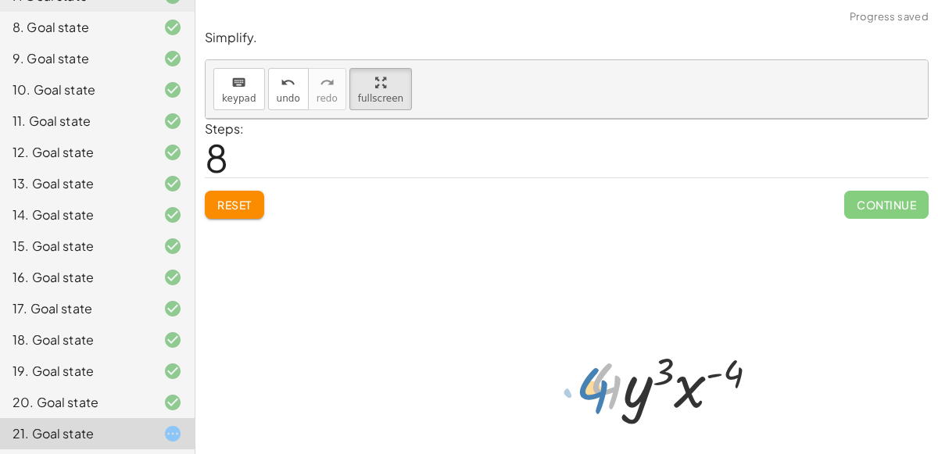
drag, startPoint x: 606, startPoint y: 374, endPoint x: 587, endPoint y: 378, distance: 20.1
click at [587, 378] on div at bounding box center [680, 382] width 198 height 80
click at [253, 212] on div at bounding box center [567, 349] width 722 height 461
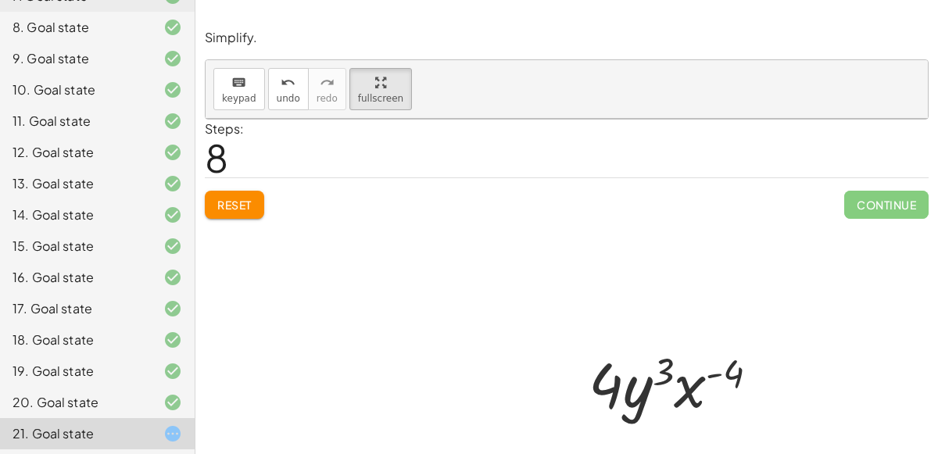
click at [253, 212] on div at bounding box center [567, 349] width 722 height 461
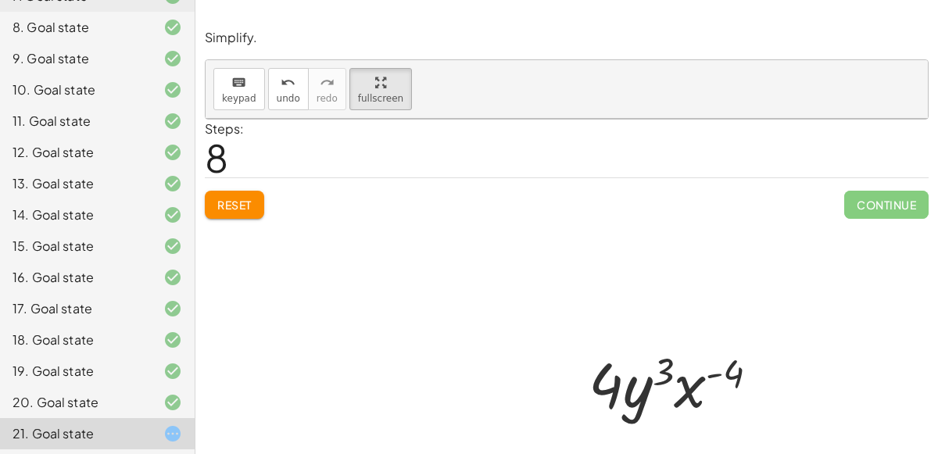
click at [235, 203] on div at bounding box center [567, 349] width 722 height 461
click at [232, 196] on div at bounding box center [567, 349] width 722 height 461
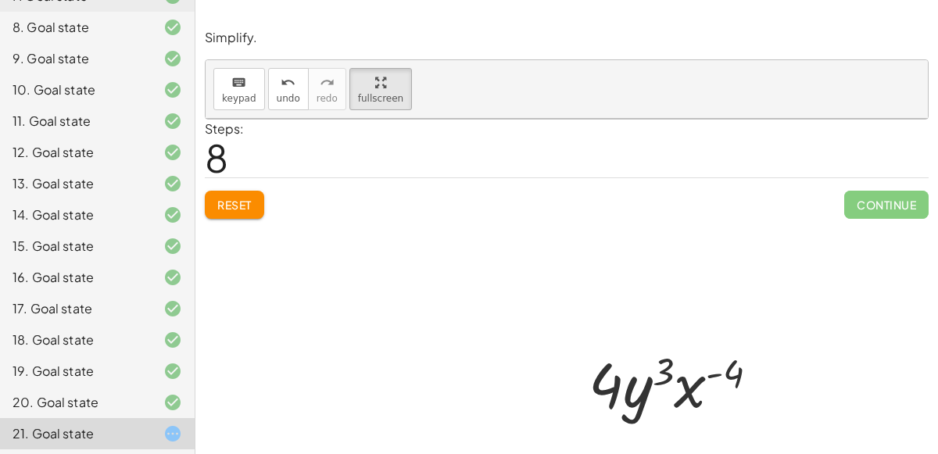
click at [232, 196] on div at bounding box center [567, 349] width 722 height 461
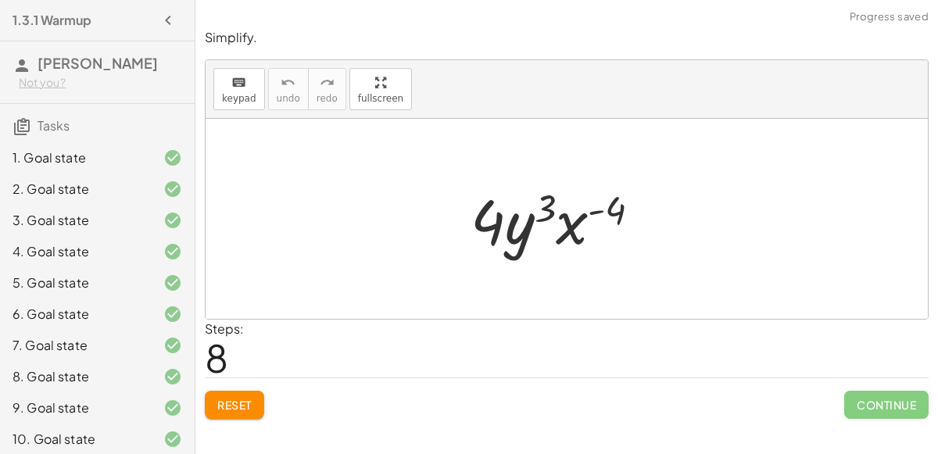
click at [227, 413] on button "Reset" at bounding box center [234, 405] width 59 height 28
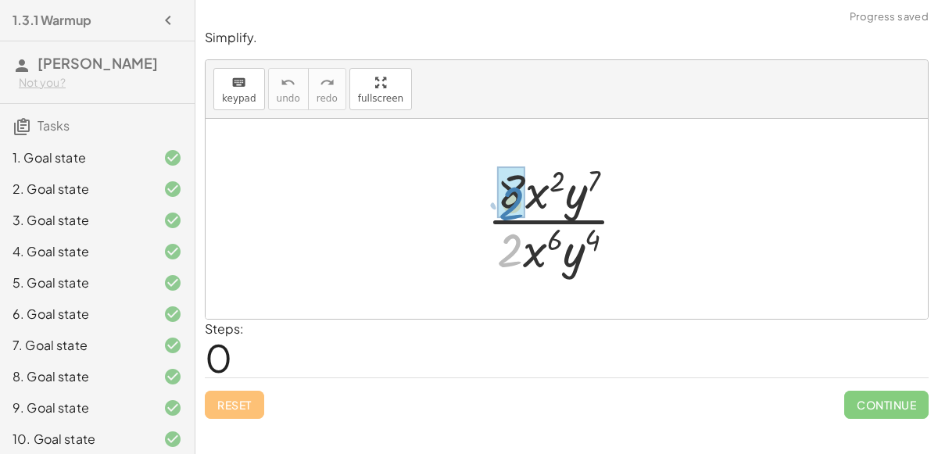
drag, startPoint x: 516, startPoint y: 235, endPoint x: 517, endPoint y: 188, distance: 46.9
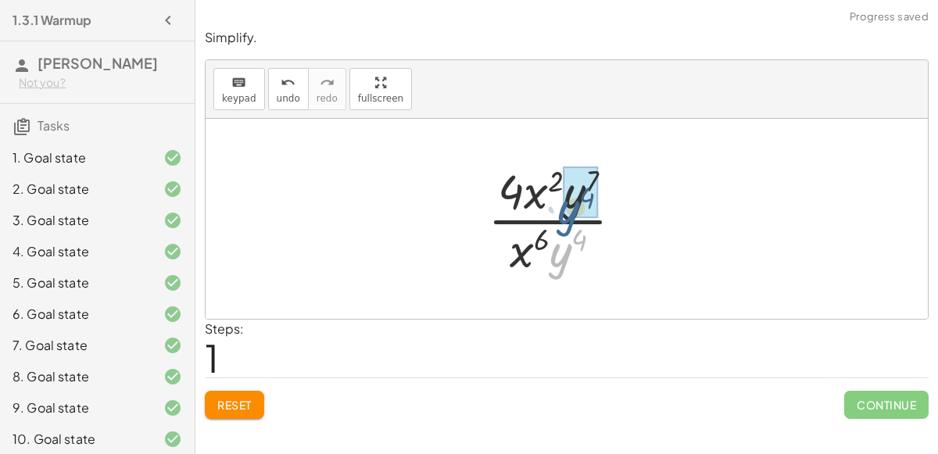
drag, startPoint x: 559, startPoint y: 251, endPoint x: 567, endPoint y: 216, distance: 35.3
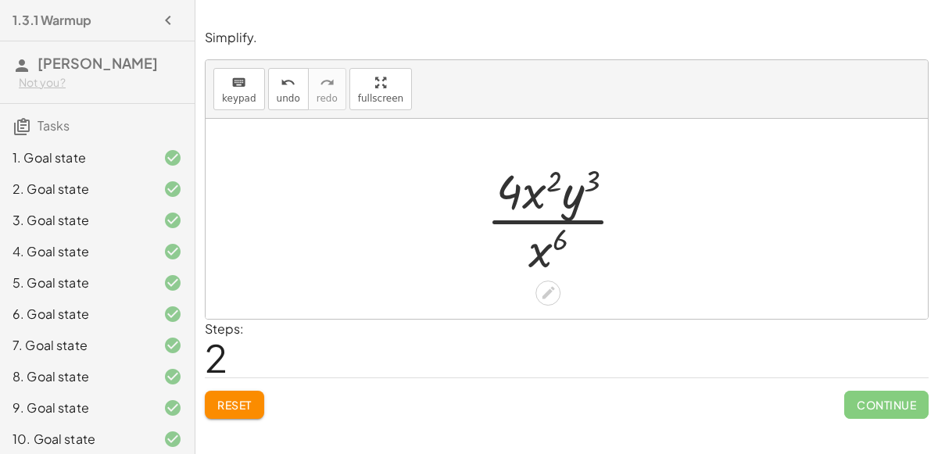
click at [237, 407] on span "Reset" at bounding box center [234, 405] width 34 height 14
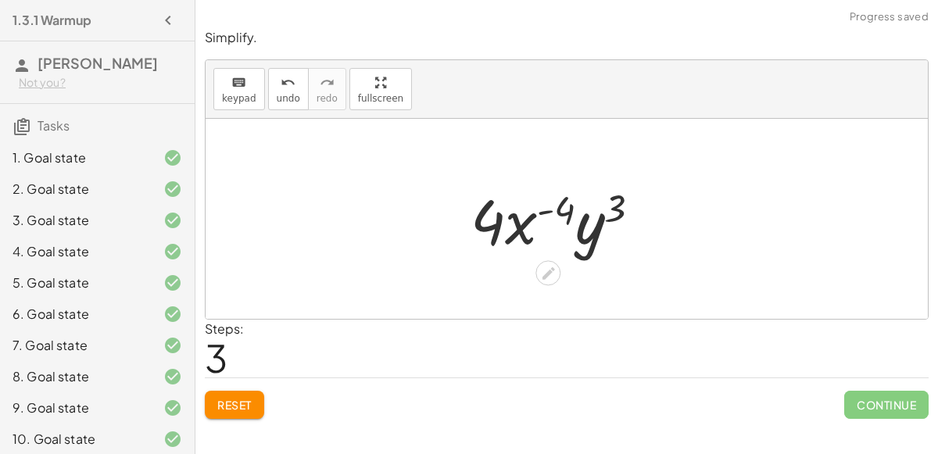
click at [234, 409] on span "Reset" at bounding box center [234, 405] width 34 height 14
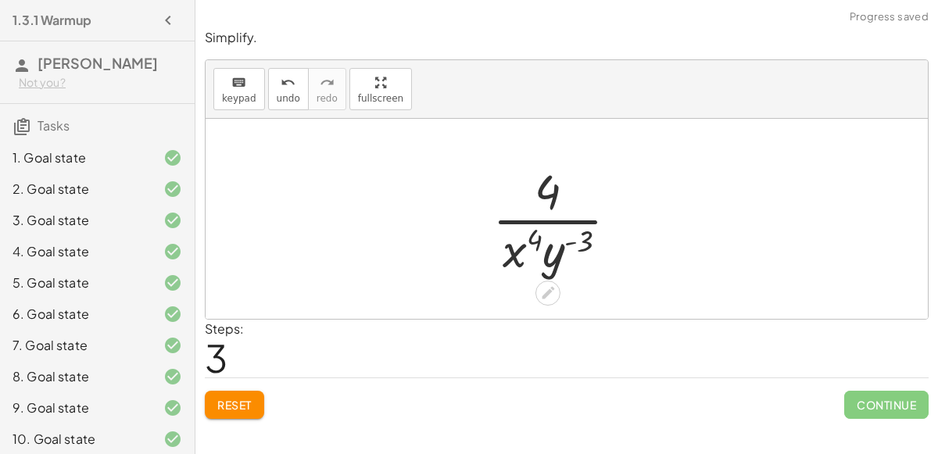
click at [246, 403] on span "Reset" at bounding box center [234, 405] width 34 height 14
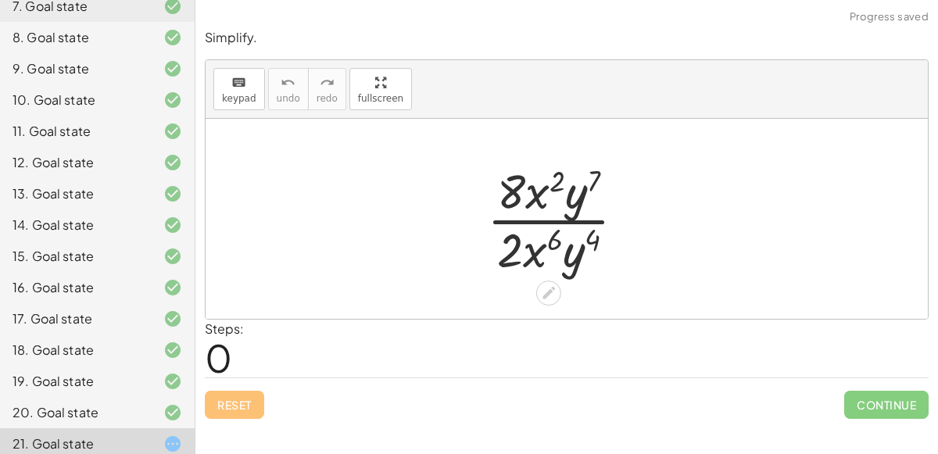
scroll to position [349, 0]
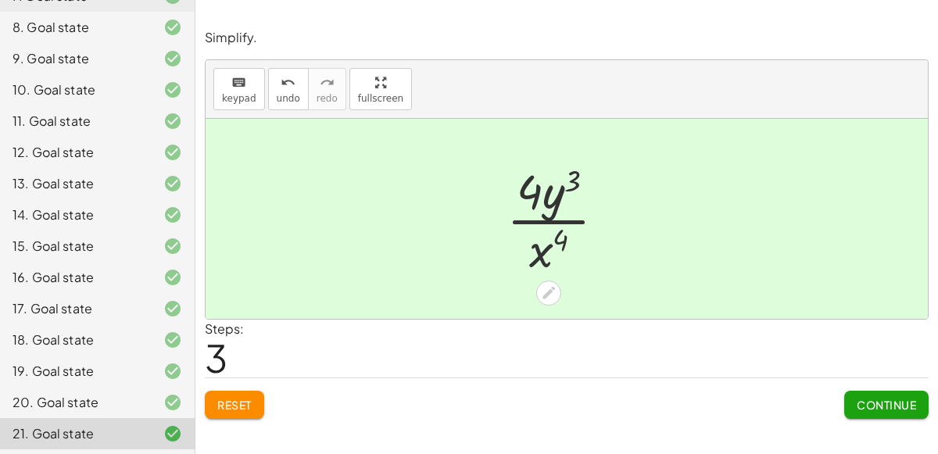
click at [874, 411] on button "Continue" at bounding box center [886, 405] width 84 height 28
